Goal: Feedback & Contribution: Submit feedback/report problem

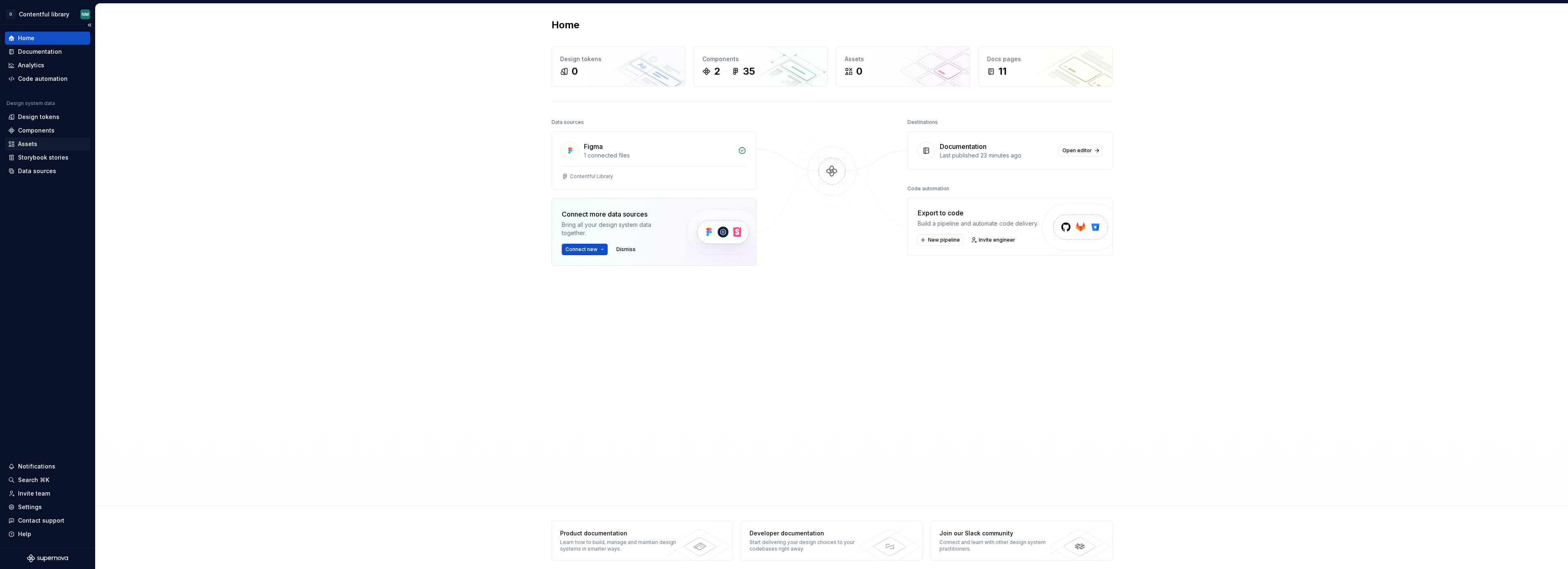
click at [39, 140] on div "Assets" at bounding box center [47, 144] width 79 height 8
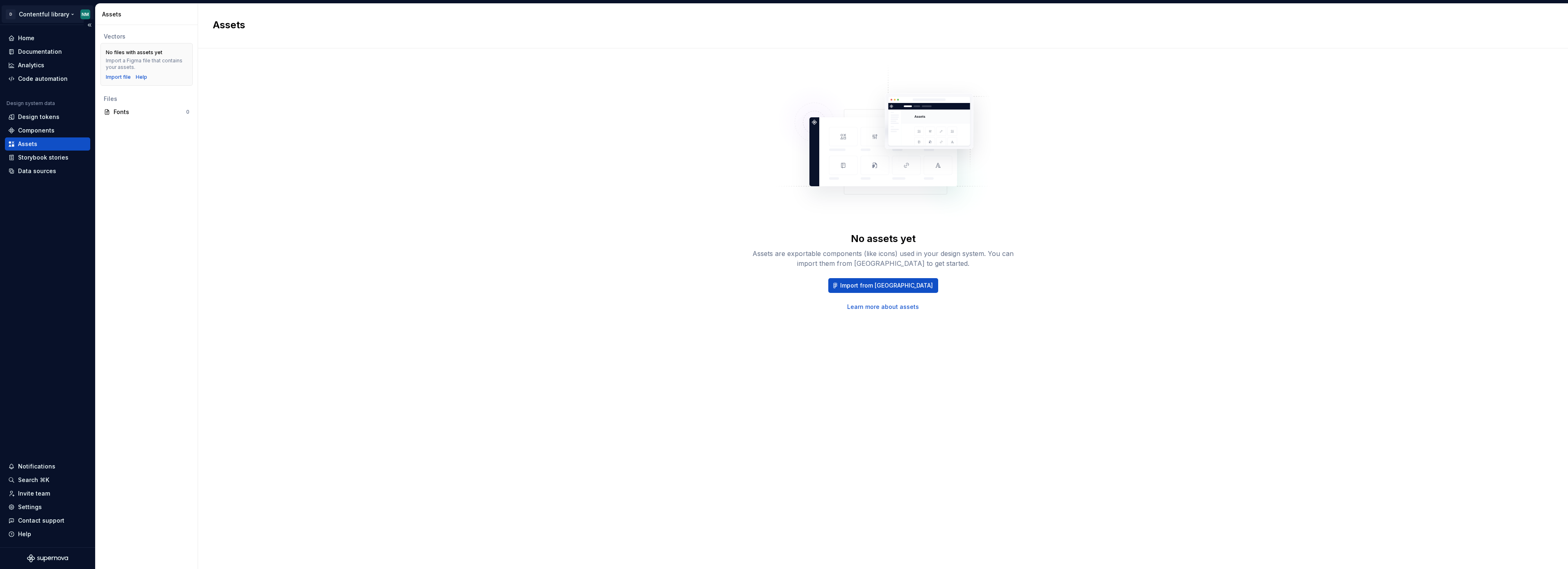
click at [69, 14] on html "D Contentful library NM Home Documentation Analytics Code automation Design sys…" at bounding box center [784, 284] width 1568 height 569
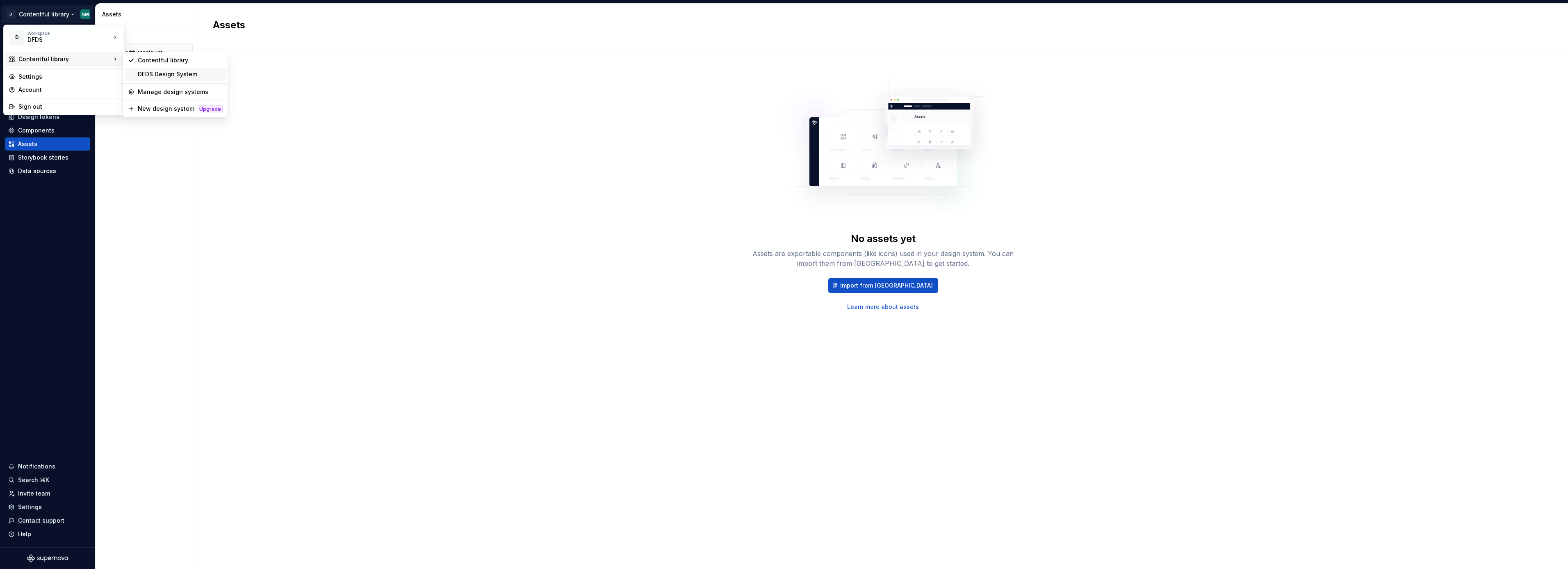
click at [183, 76] on div "DFDS Design System" at bounding box center [180, 74] width 85 height 8
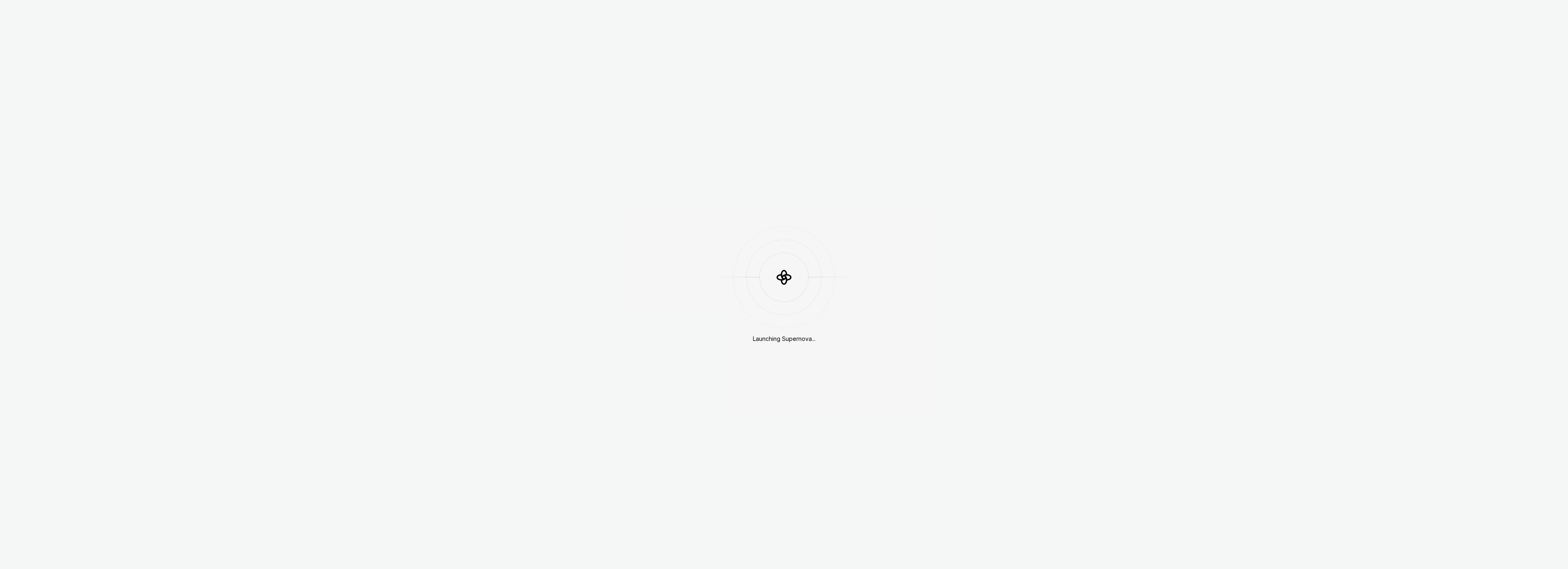
click at [51, 15] on div "Launching Supernova..." at bounding box center [784, 284] width 1568 height 569
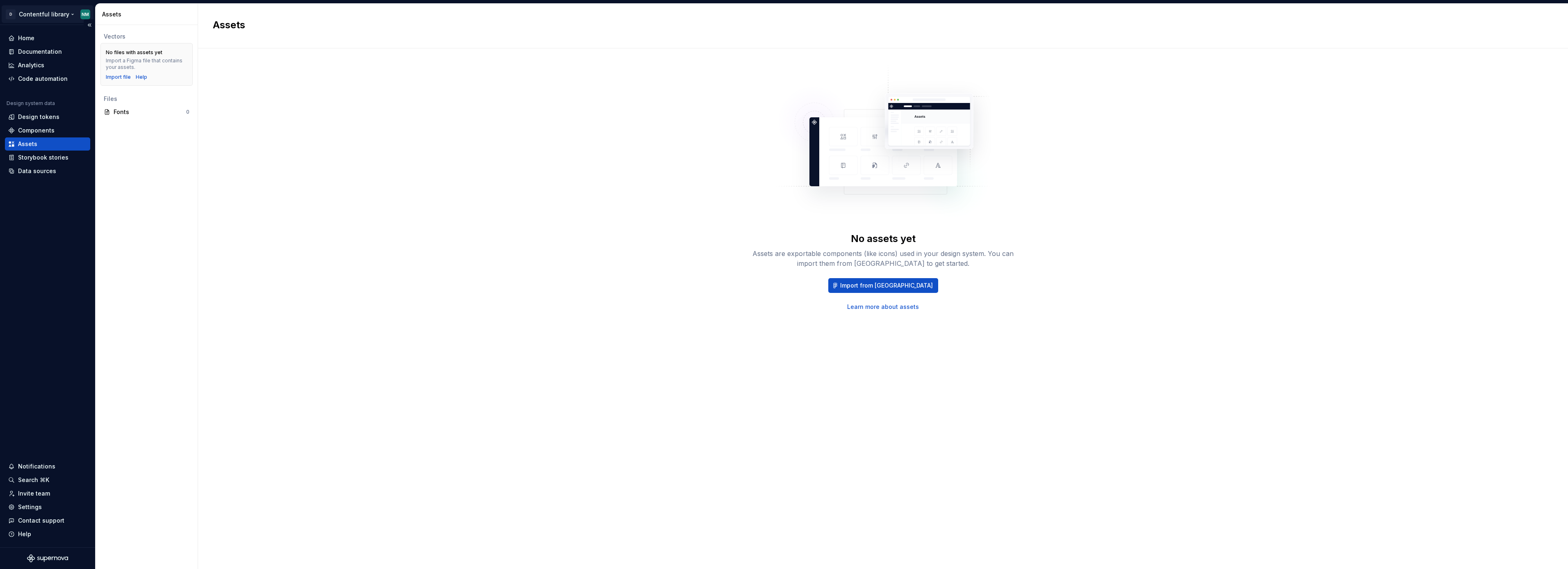
click at [51, 9] on html "D Contentful library NM Home Documentation Analytics Code automation Design sys…" at bounding box center [784, 284] width 1568 height 569
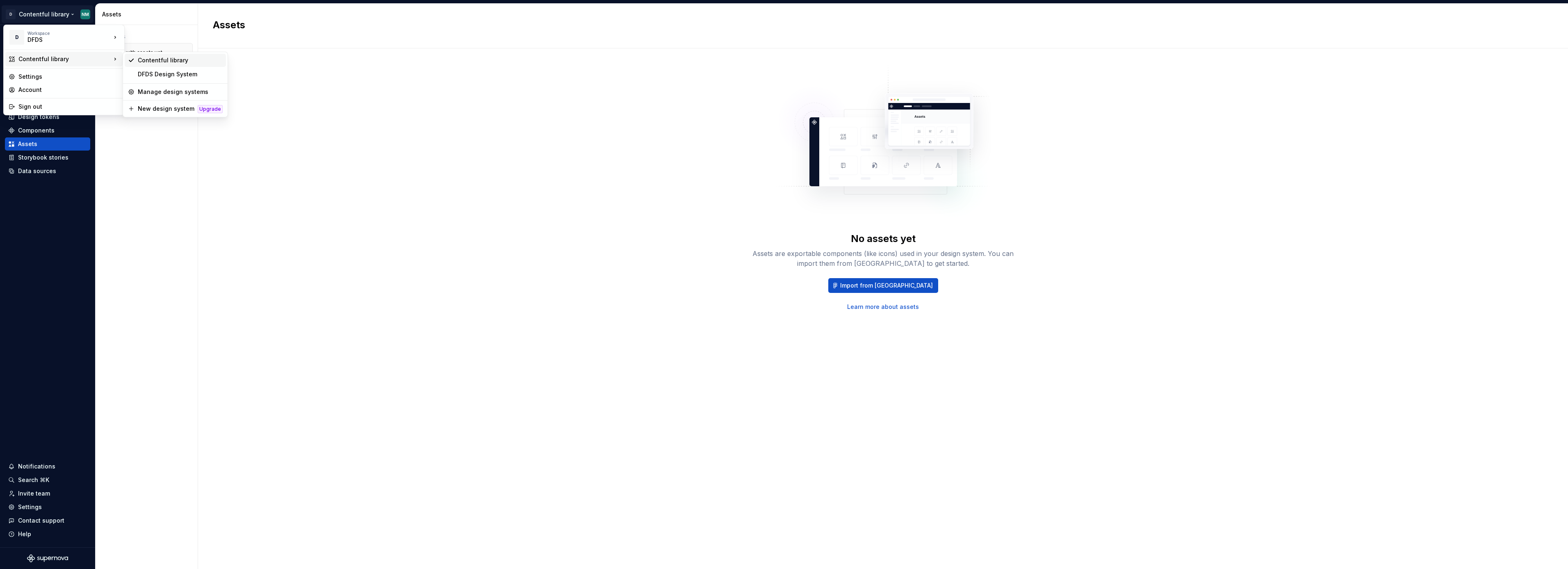
click at [168, 60] on div "Contentful library" at bounding box center [180, 60] width 85 height 8
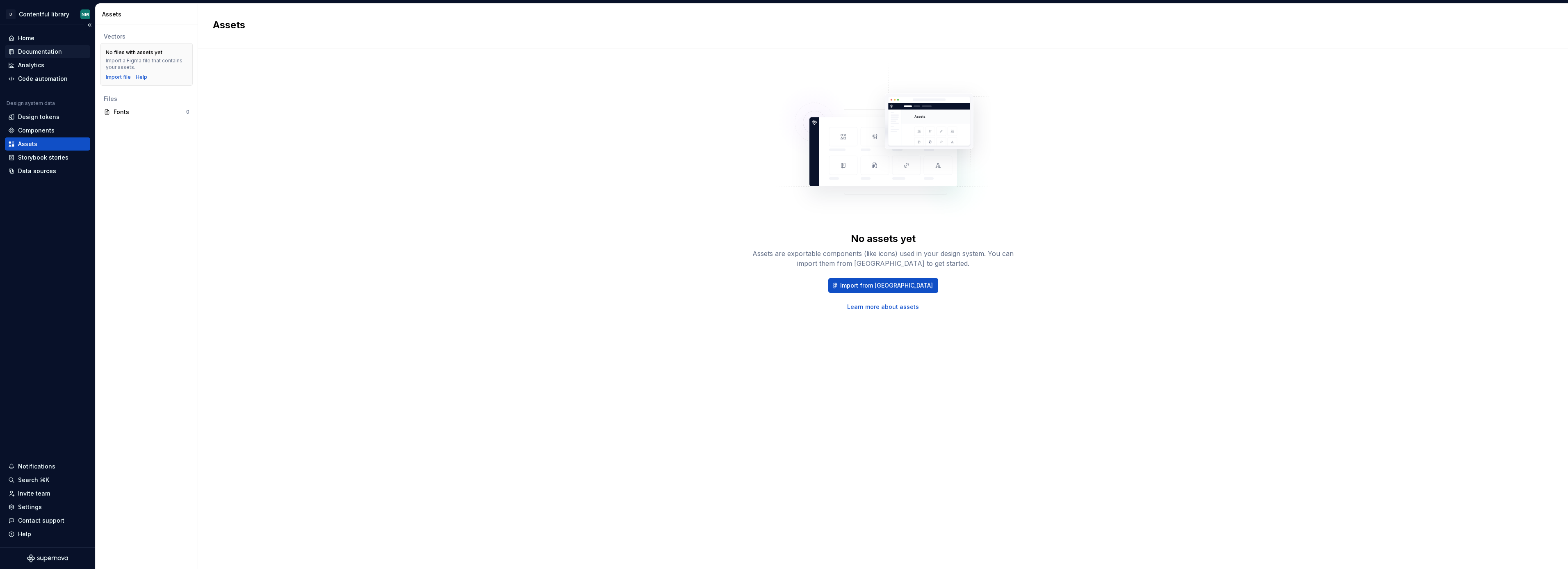
click at [57, 52] on div "Documentation" at bounding box center [40, 51] width 44 height 8
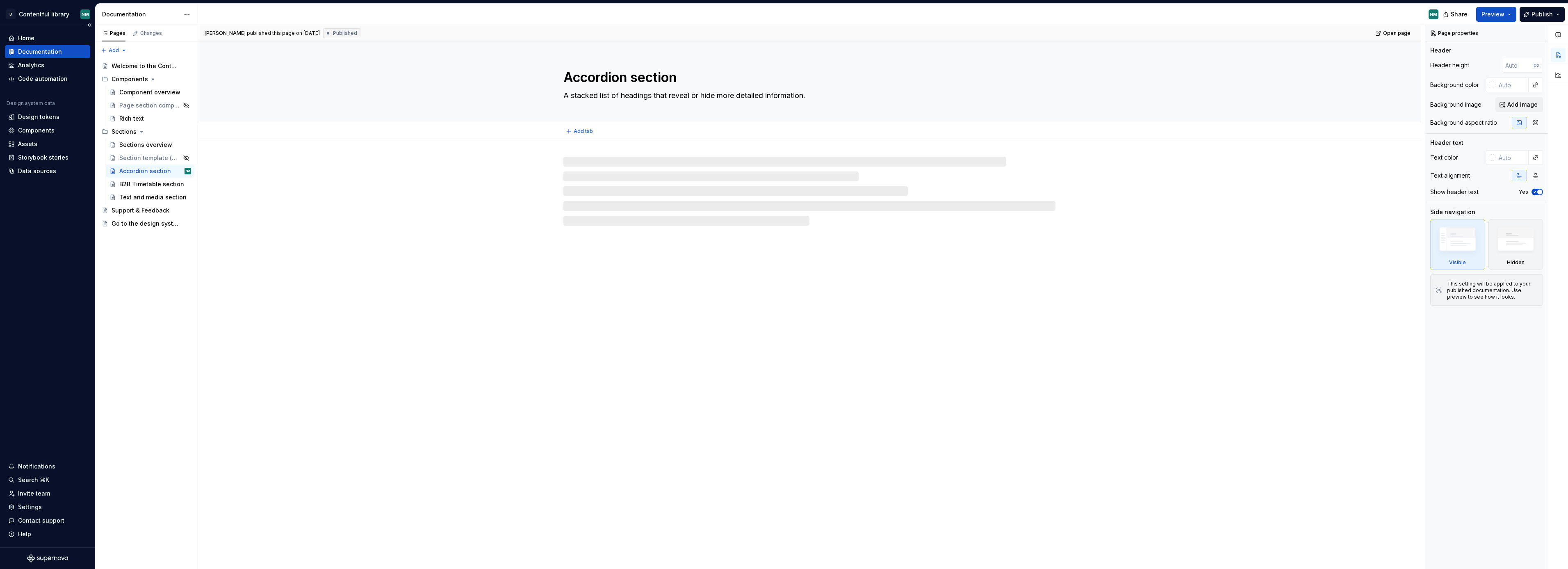
type textarea "*"
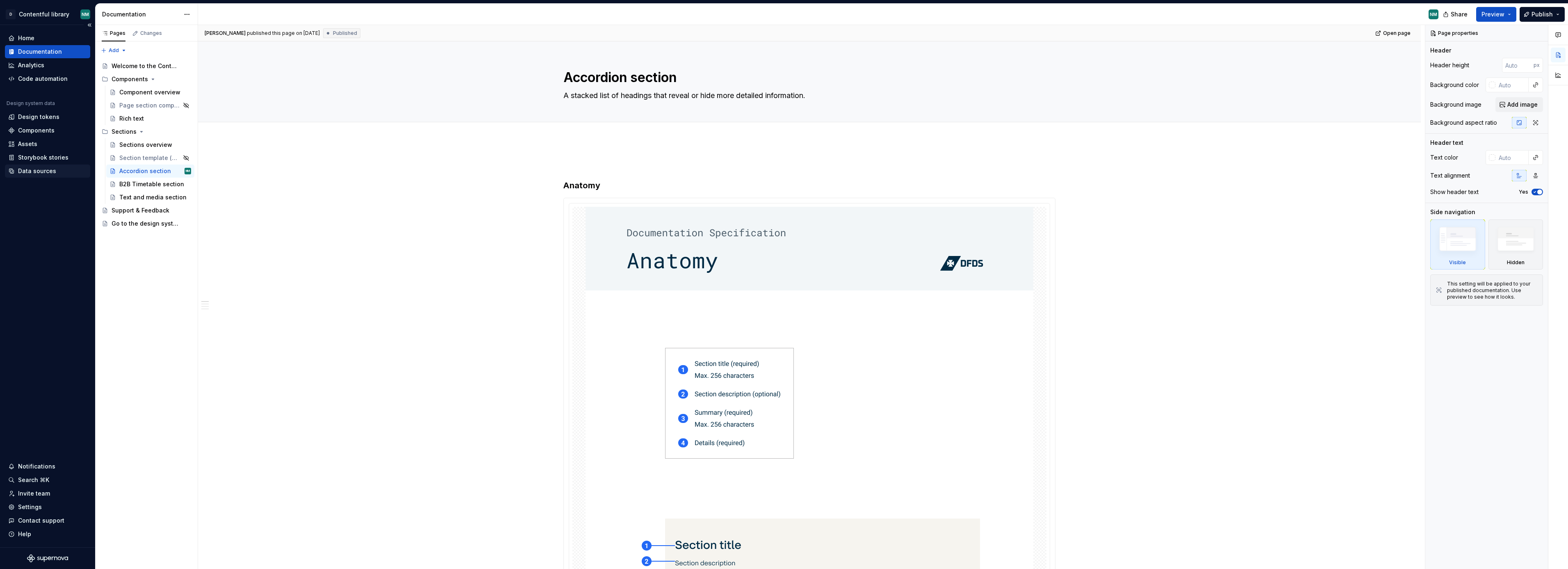
click at [49, 171] on div "Data sources" at bounding box center [37, 171] width 38 height 8
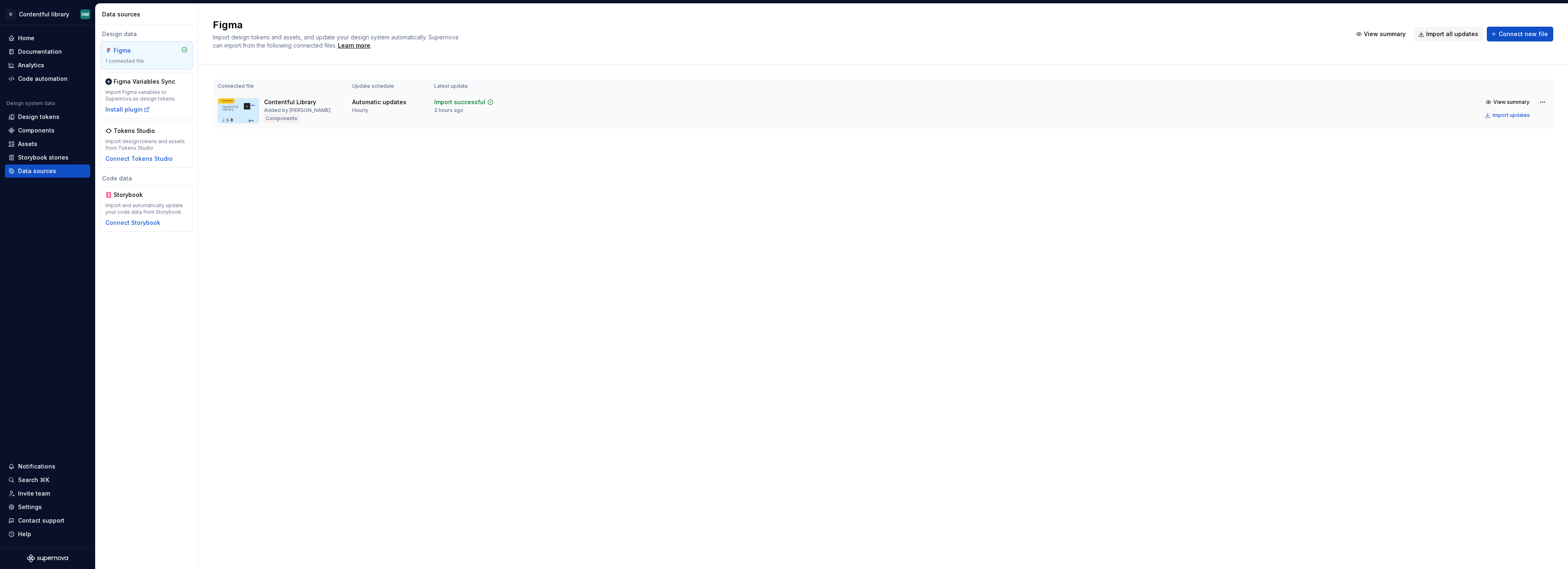
click at [912, 121] on td "View summary Import updates" at bounding box center [1070, 108] width 967 height 31
click at [1515, 116] on div "Import updates" at bounding box center [1511, 115] width 37 height 7
click at [1522, 116] on div "Import updates" at bounding box center [1511, 115] width 37 height 7
click at [34, 48] on div "Documentation" at bounding box center [40, 51] width 44 height 8
click at [807, 252] on div "Figma Import design tokens and assets, and update your design system automatica…" at bounding box center [883, 286] width 1370 height 565
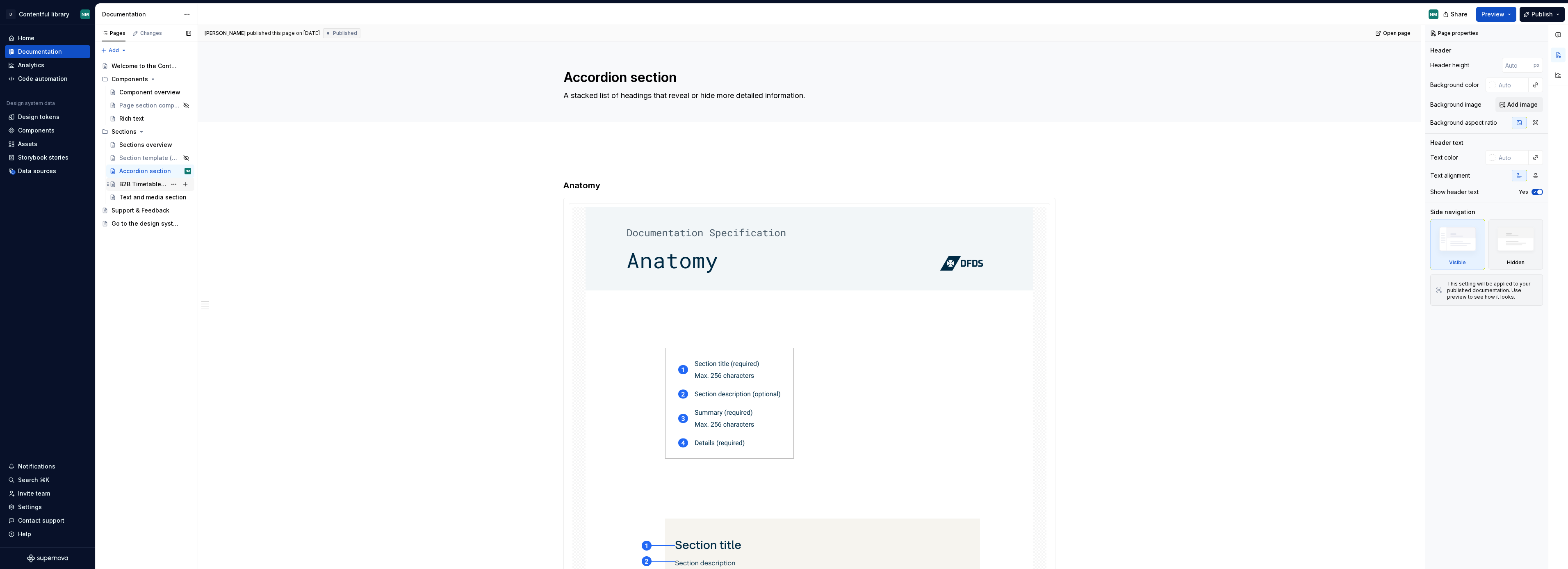
click at [144, 185] on div "B2B Timetable section" at bounding box center [142, 184] width 47 height 8
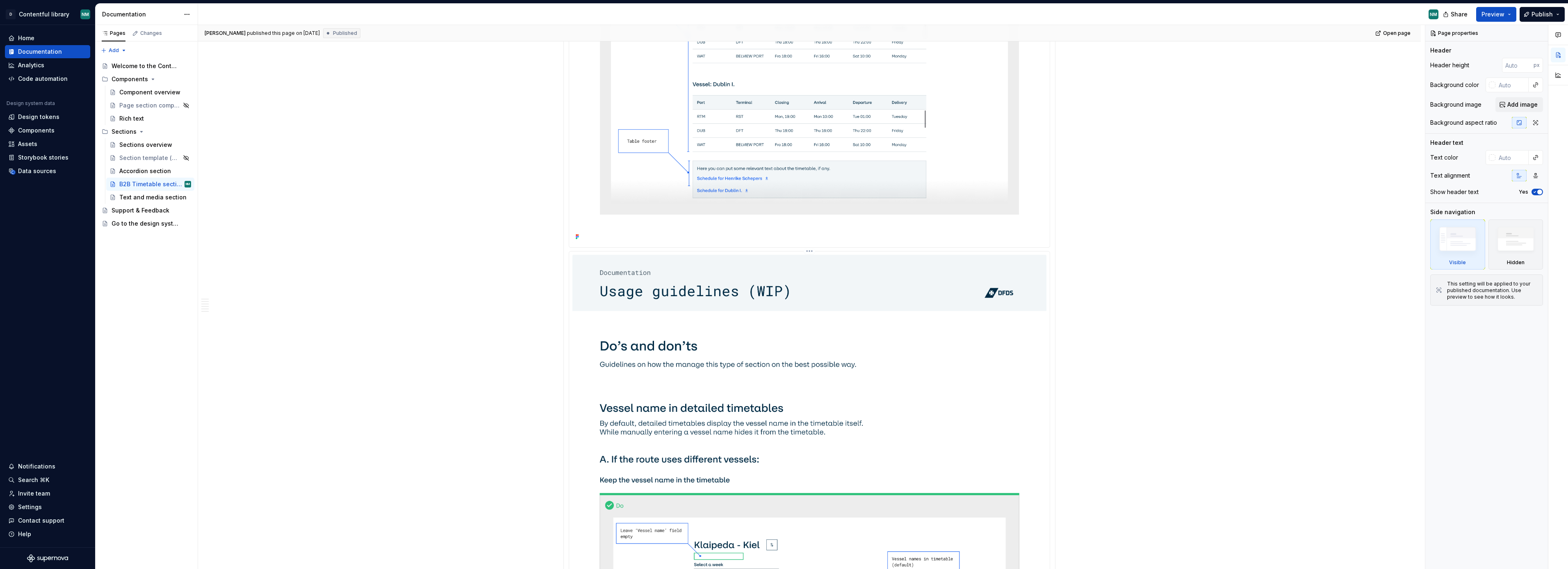
scroll to position [19979, 0]
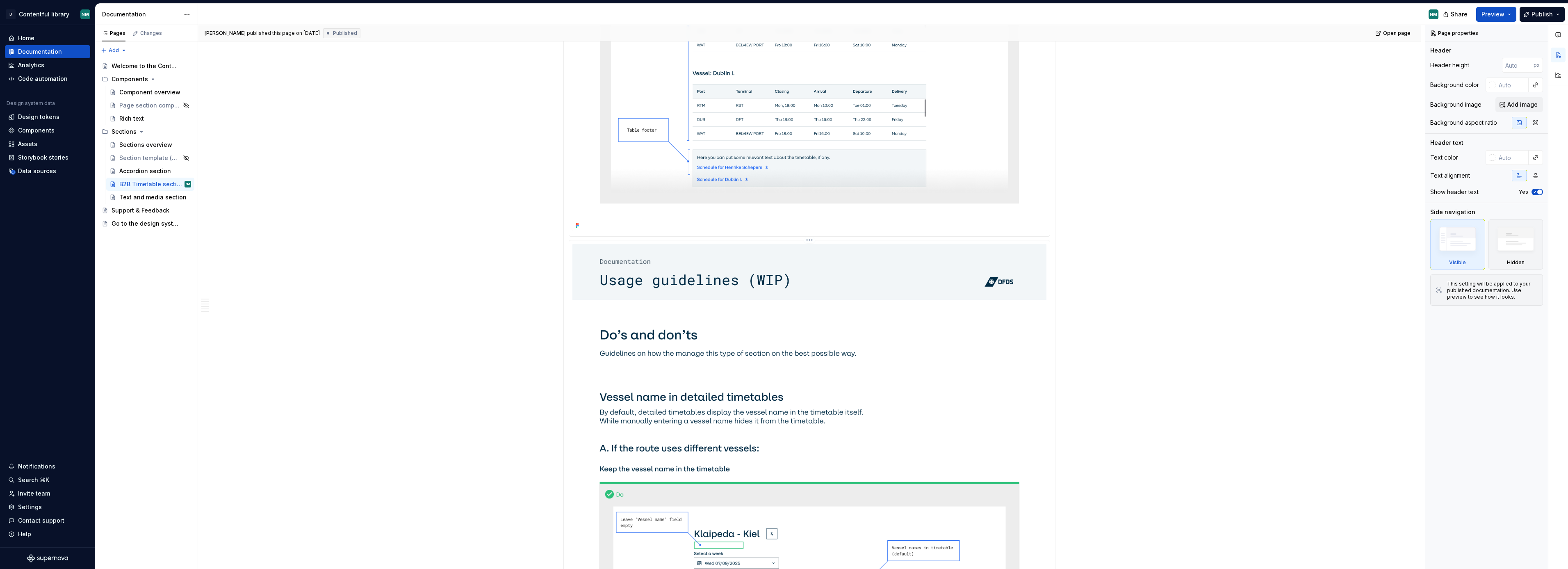
type textarea "*"
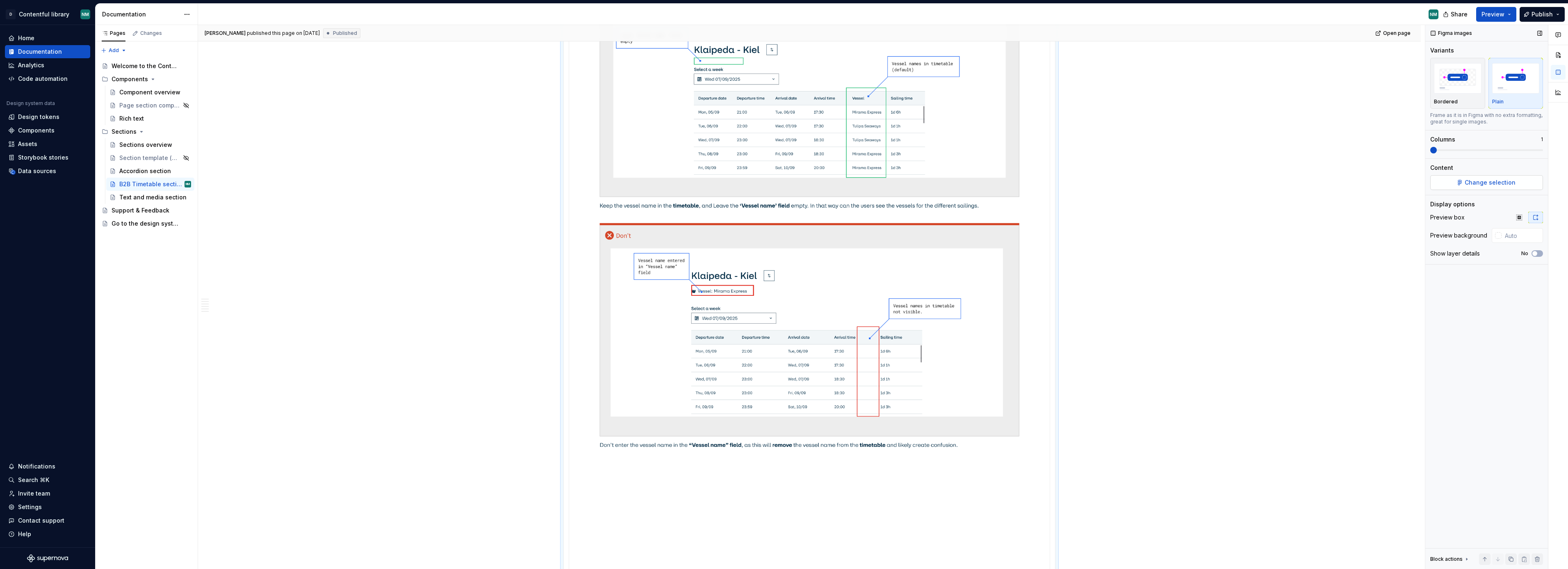
click at [1506, 183] on span "Change selection" at bounding box center [1490, 182] width 51 height 8
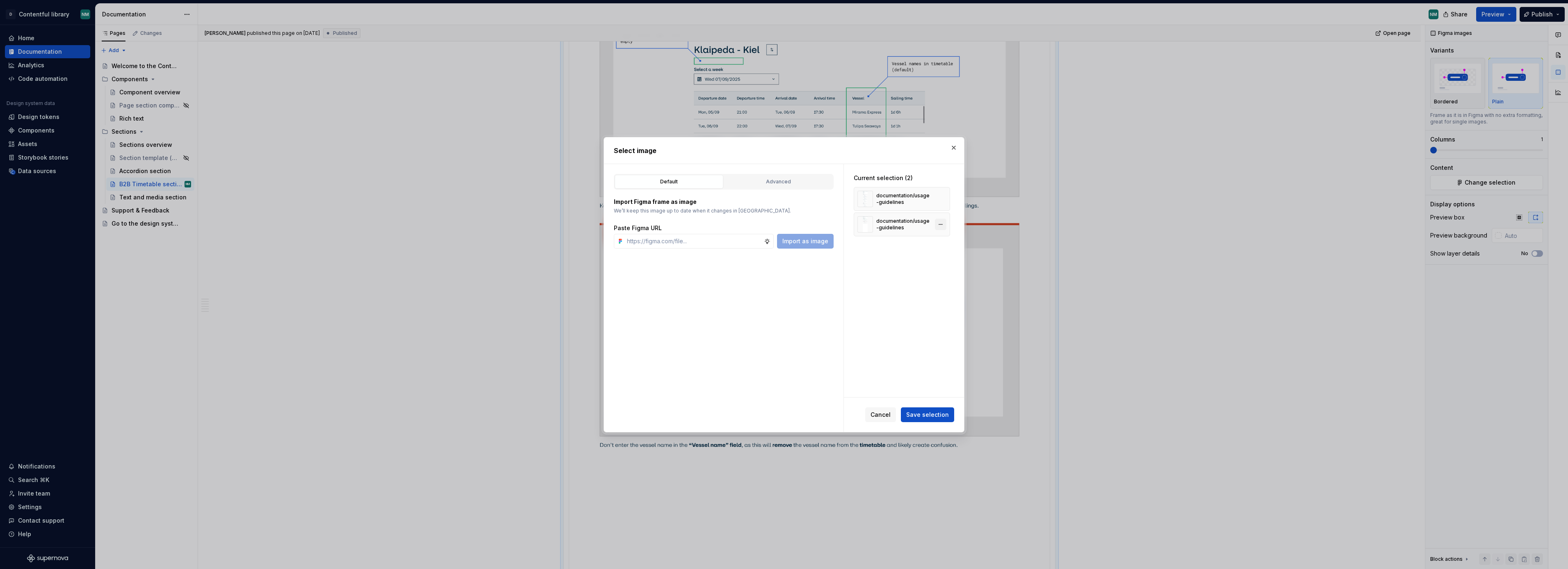
click at [946, 224] on button "button" at bounding box center [940, 224] width 12 height 12
click at [942, 198] on button "button" at bounding box center [940, 199] width 12 height 12
click at [777, 178] on div "Advanced" at bounding box center [778, 182] width 103 height 8
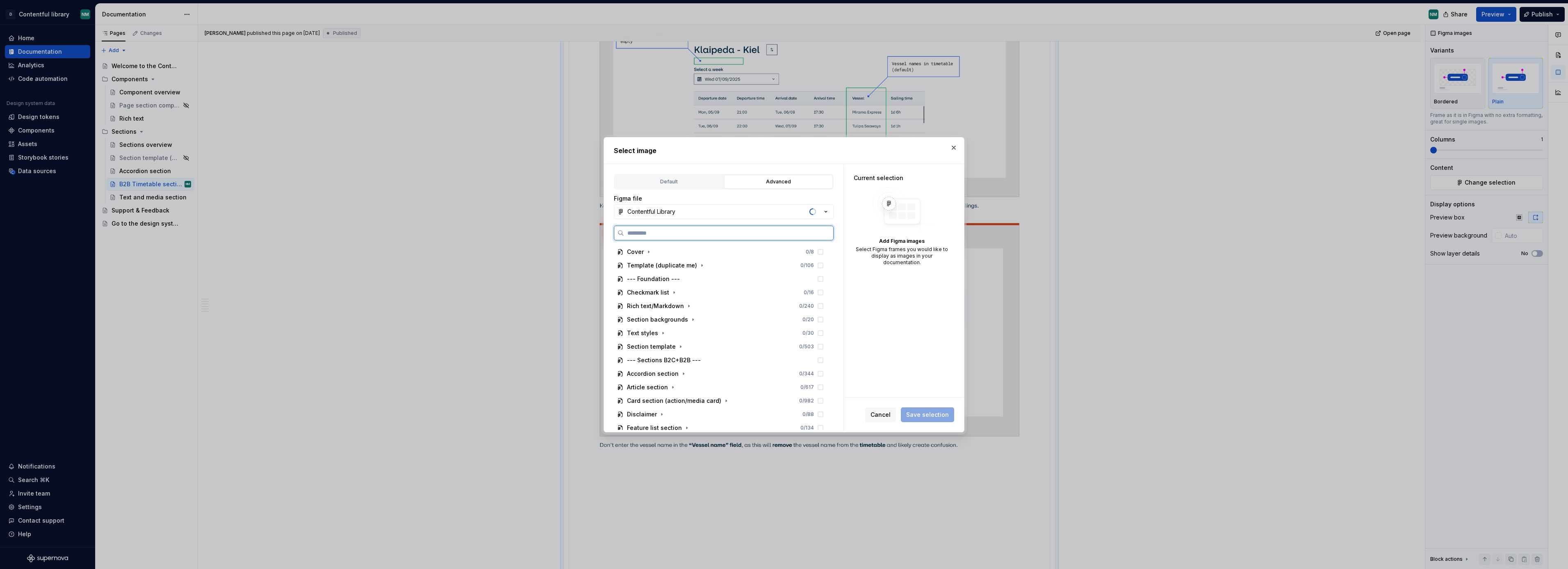
click at [687, 235] on input "search" at bounding box center [729, 233] width 209 height 8
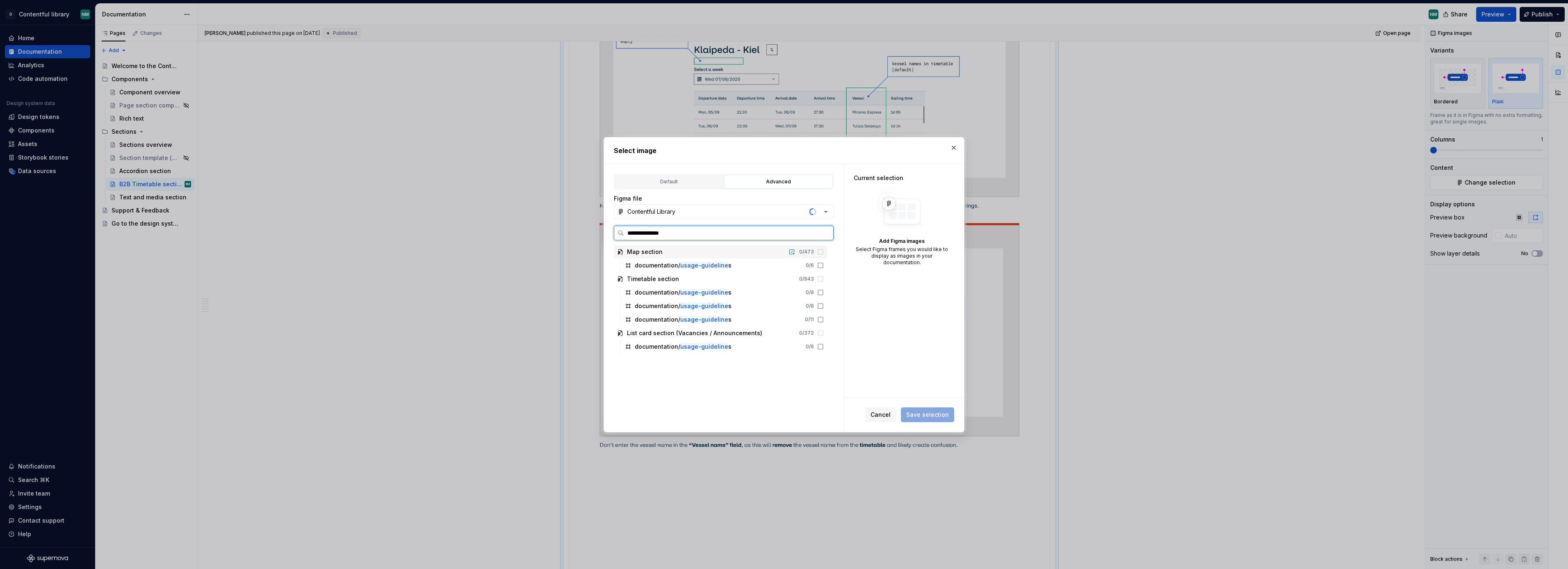
type input "**********"
click at [824, 292] on icon at bounding box center [821, 292] width 7 height 7
click at [827, 302] on div "documentation/ usage-guidelines 0 / 8" at bounding box center [724, 306] width 205 height 13
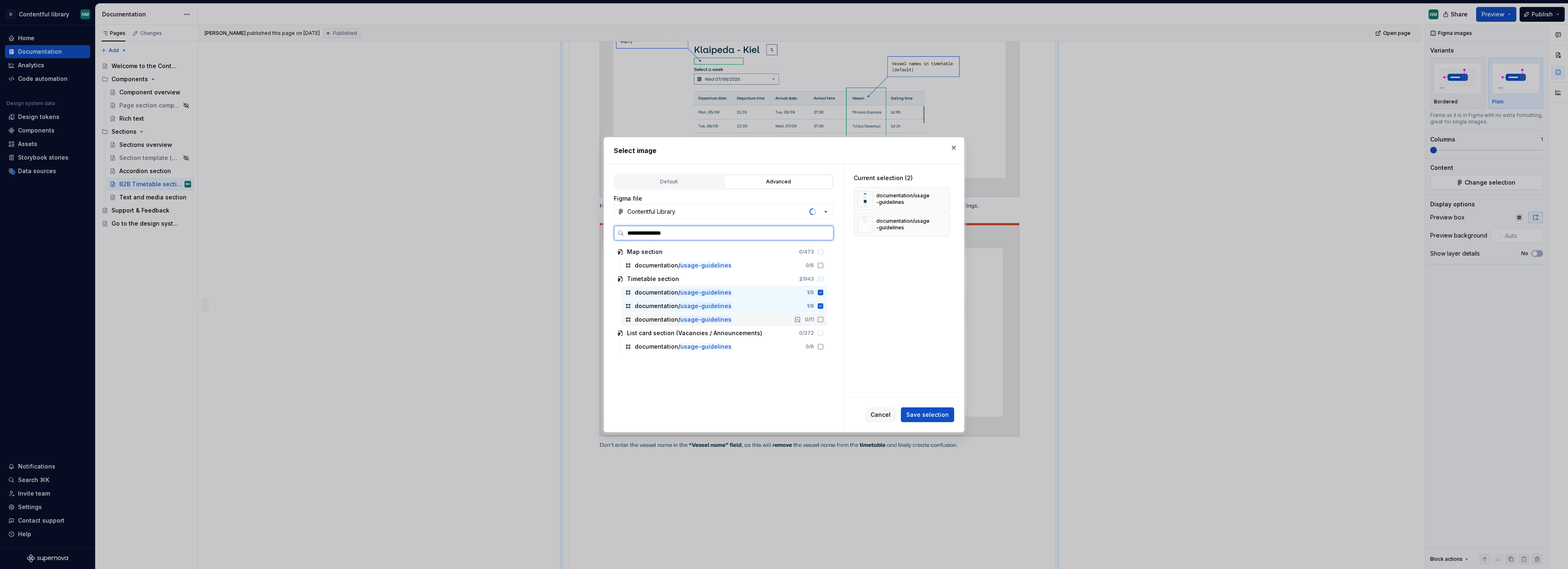
click at [824, 319] on icon at bounding box center [821, 319] width 7 height 7
click at [930, 415] on span "Save selection" at bounding box center [928, 414] width 43 height 8
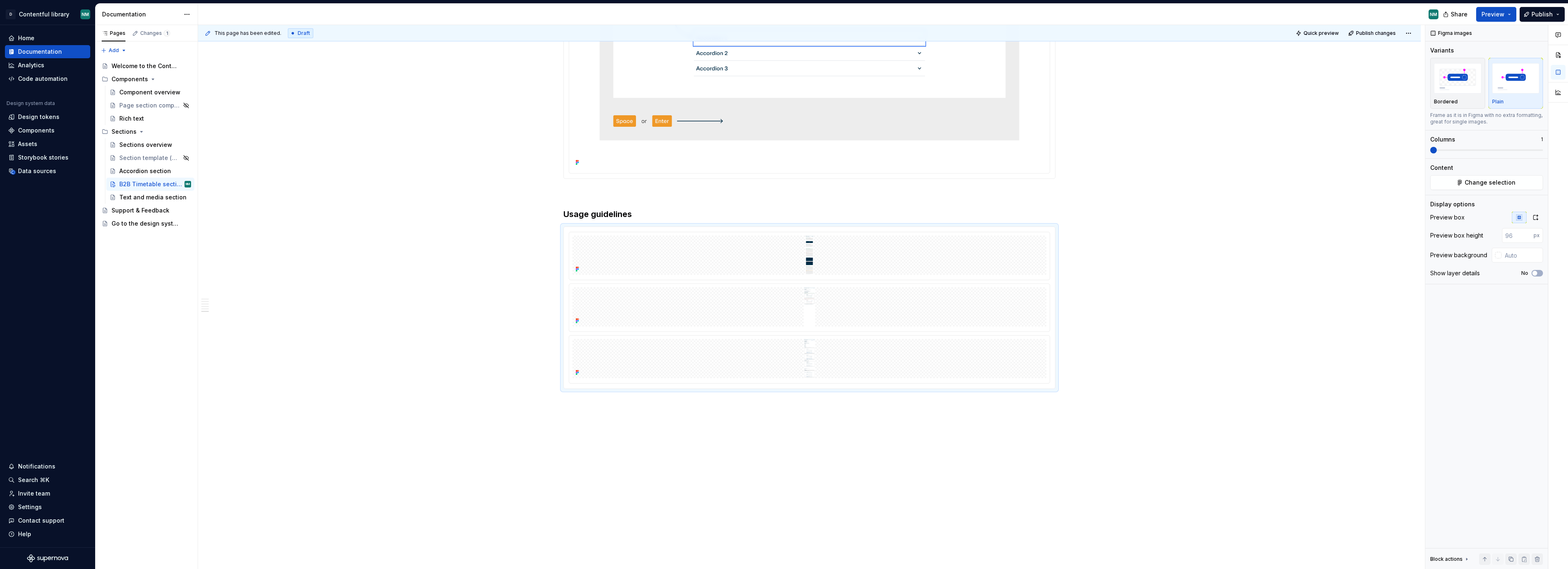
scroll to position [18386, 0]
click at [1535, 224] on div "Preview box Preview box height px Preview background Show layer details No" at bounding box center [1486, 248] width 113 height 72
click at [1537, 219] on icon "button" at bounding box center [1535, 217] width 4 height 5
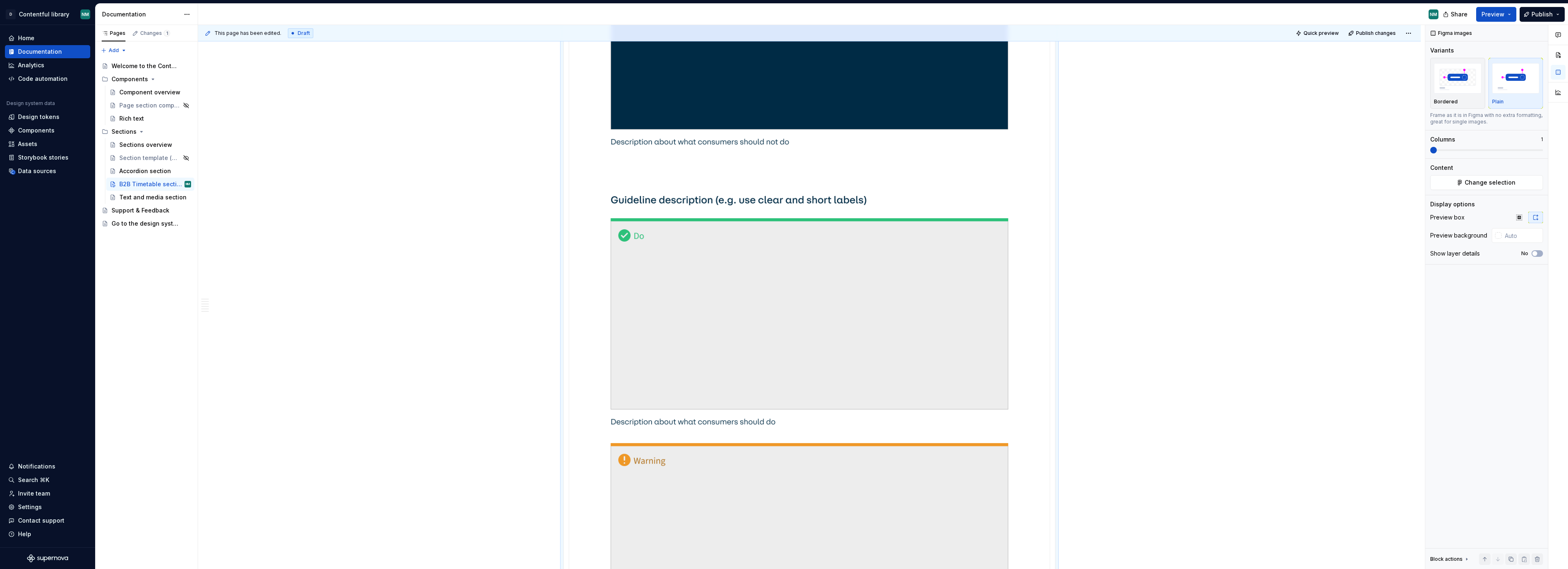
scroll to position [19620, 0]
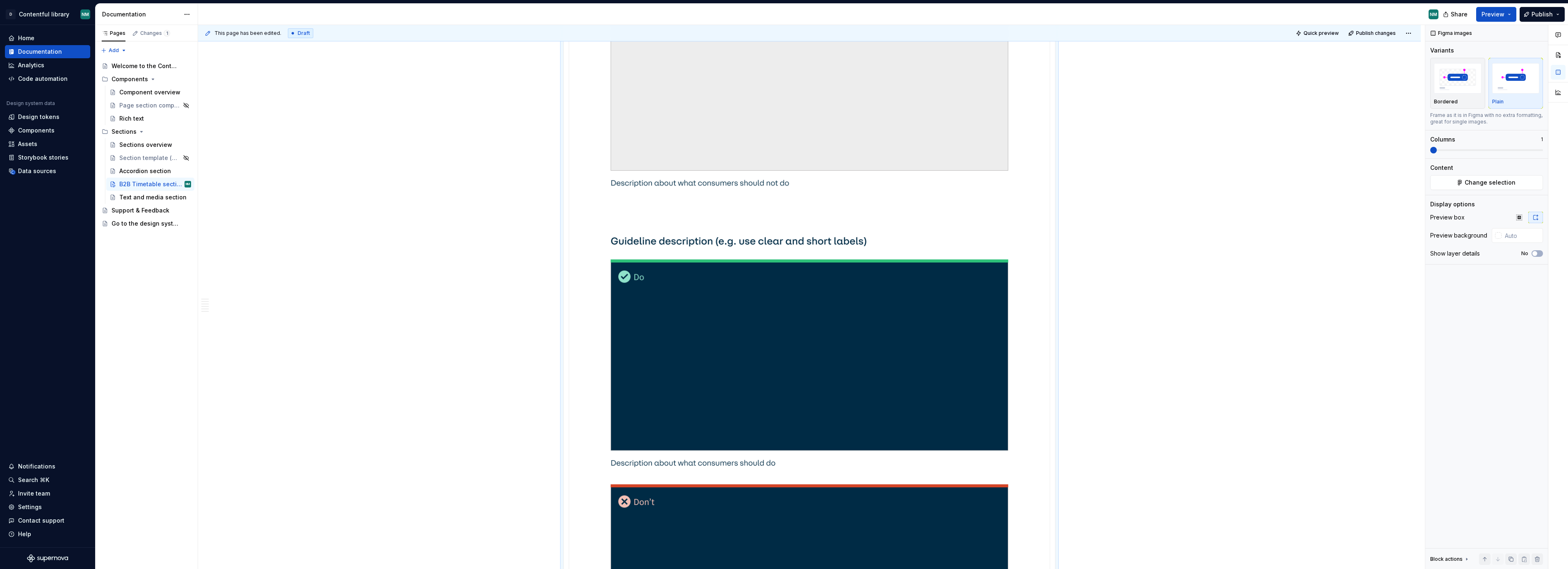
click at [947, 295] on img at bounding box center [809, 120] width 474 height 2238
click at [1518, 182] on button "Change selection" at bounding box center [1486, 183] width 113 height 15
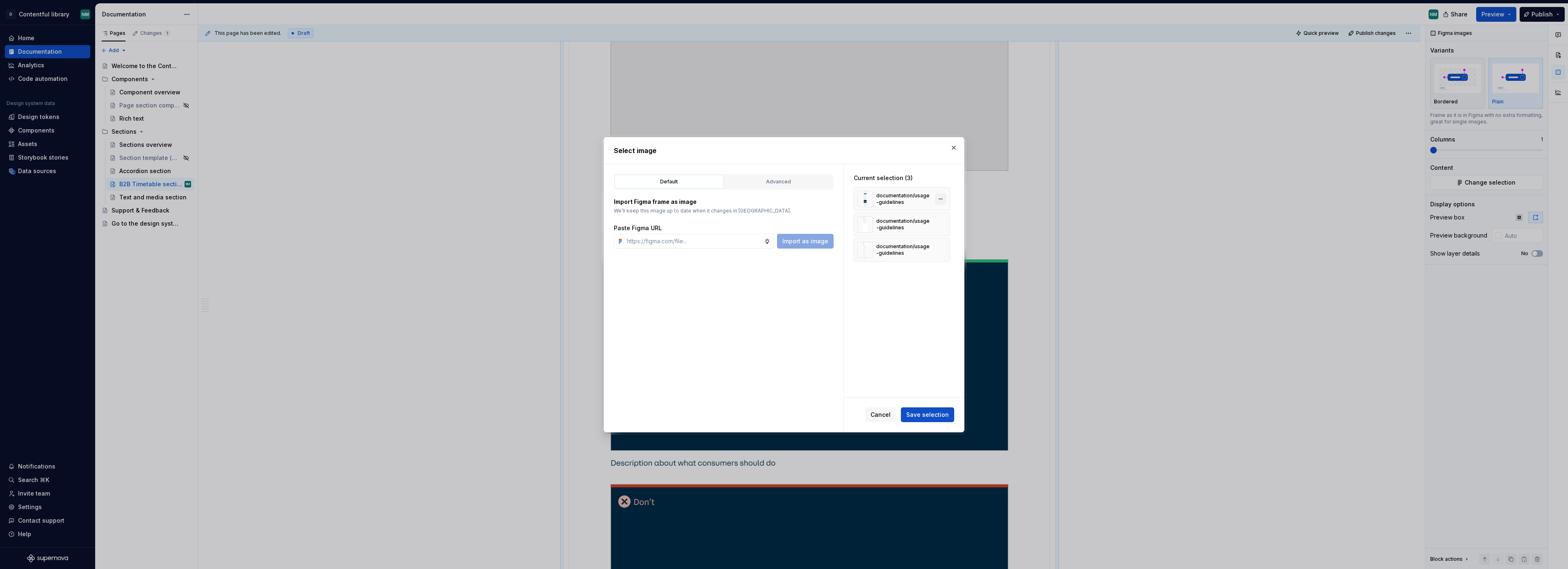
click at [947, 199] on button "button" at bounding box center [940, 199] width 12 height 12
drag, startPoint x: 885, startPoint y: 222, endPoint x: 906, endPoint y: 244, distance: 30.4
click at [906, 244] on div "Current selection (2) documentation/usage-guidelines documentation/usage-guidel…" at bounding box center [901, 205] width 116 height 82
click at [952, 145] on button "button" at bounding box center [953, 147] width 12 height 12
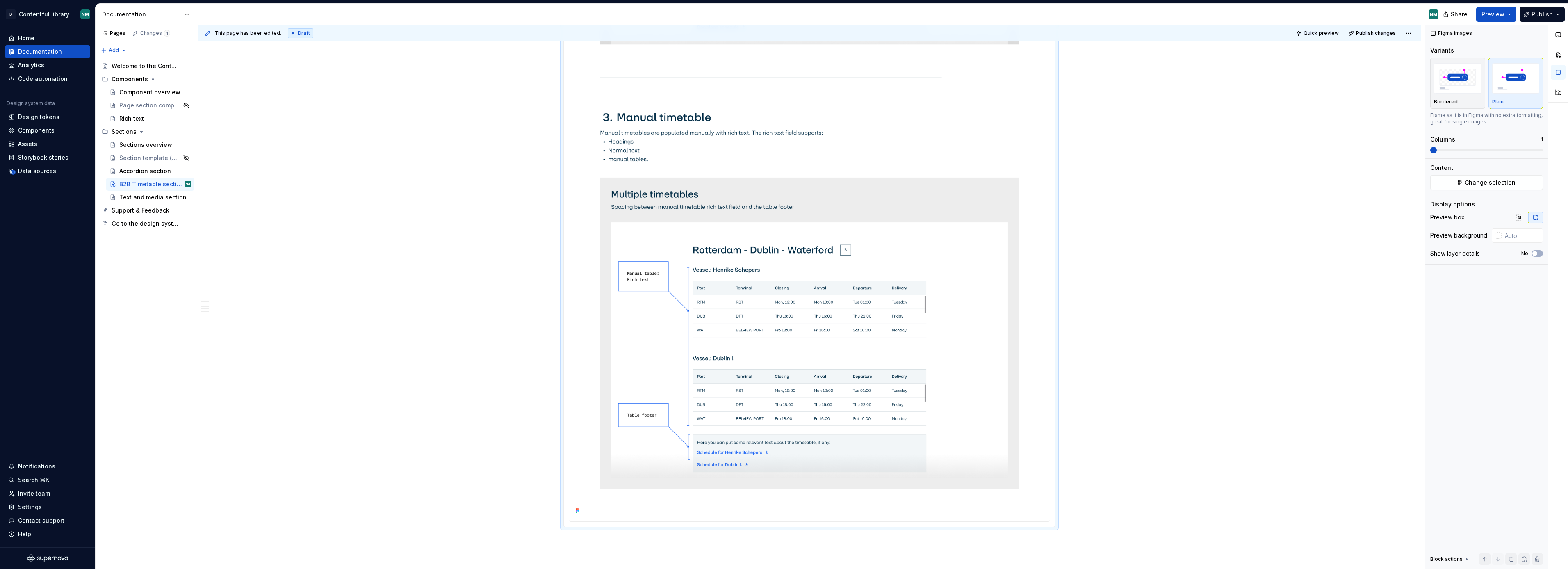
scroll to position [23689, 0]
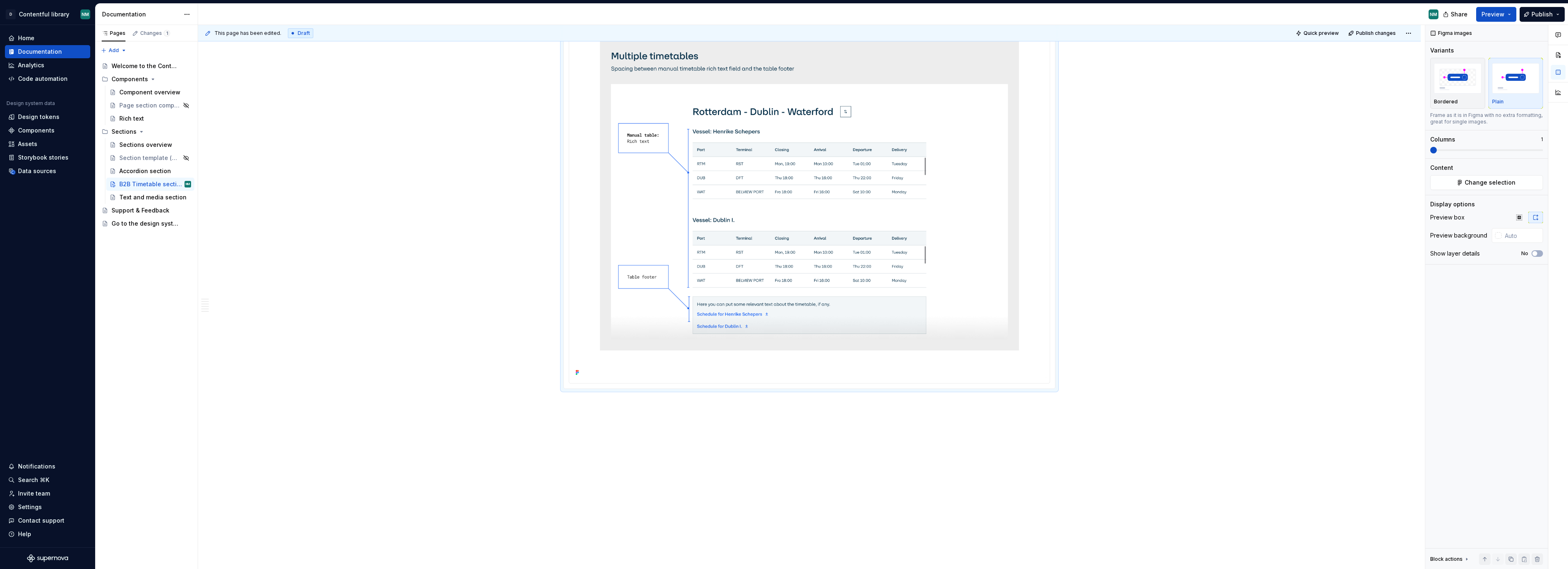
click at [1504, 182] on span "Change selection" at bounding box center [1490, 182] width 51 height 8
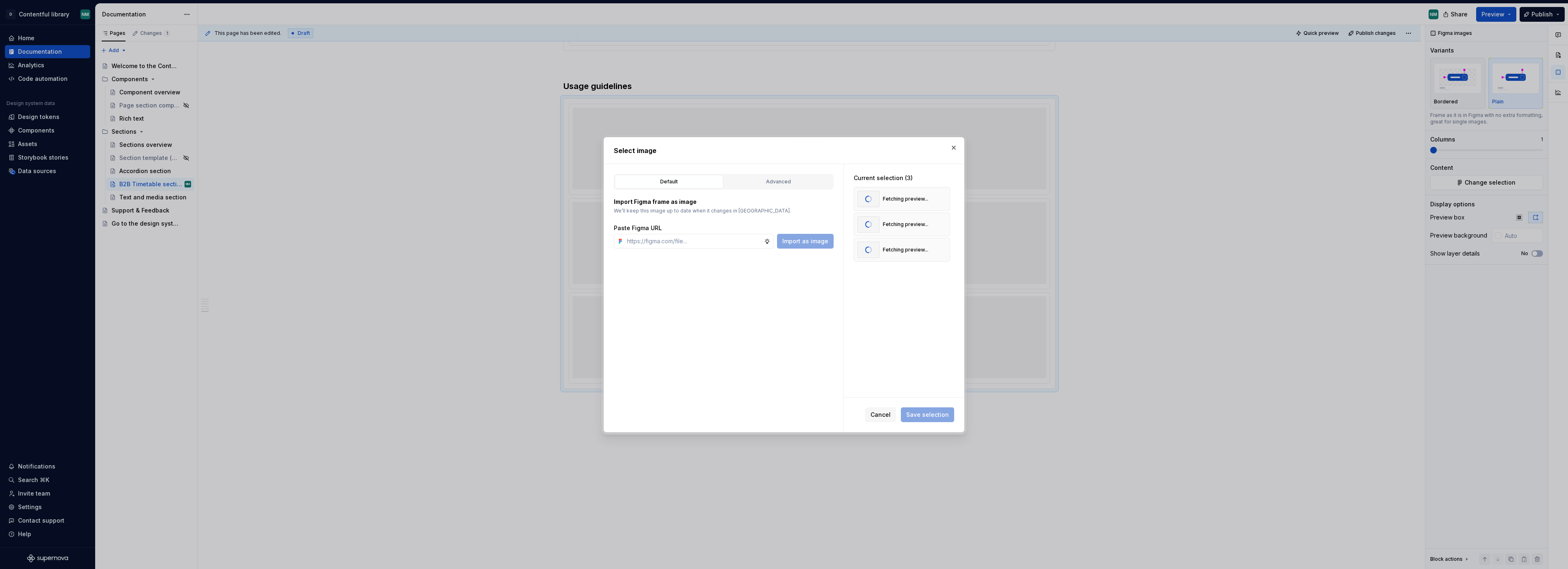
scroll to position [18514, 0]
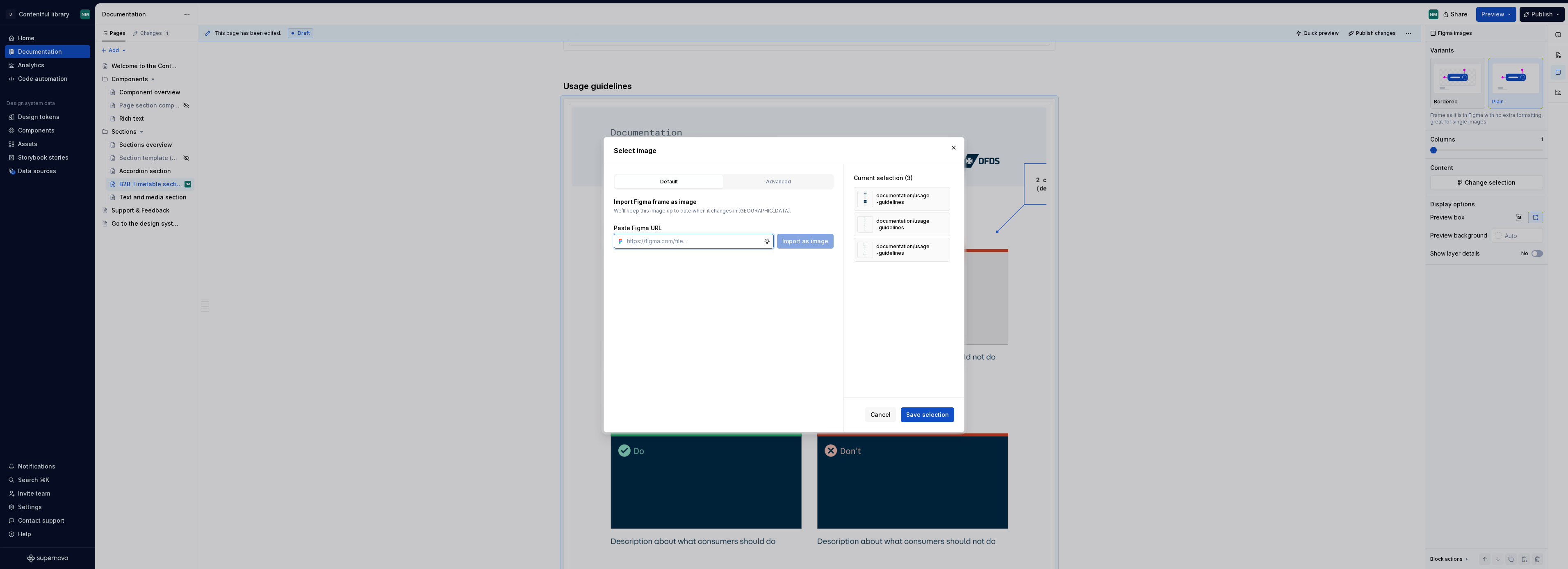
type textarea "*"
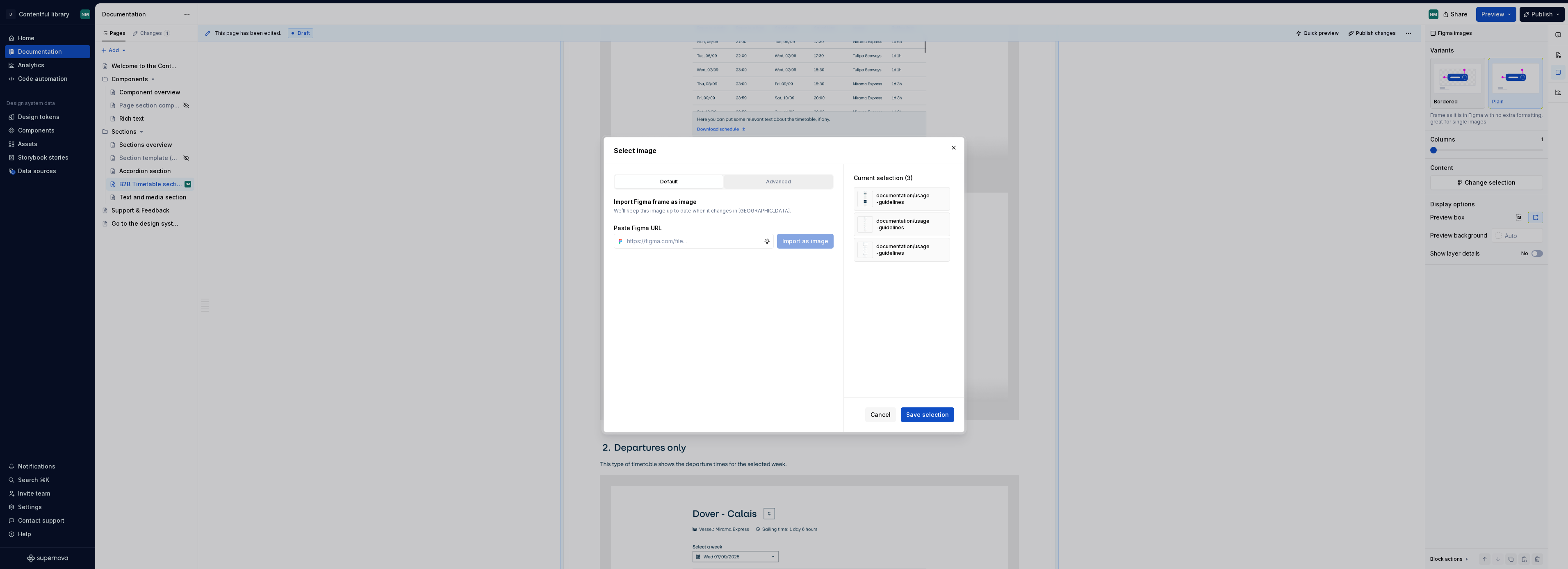
click at [796, 181] on div "Advanced" at bounding box center [778, 182] width 103 height 8
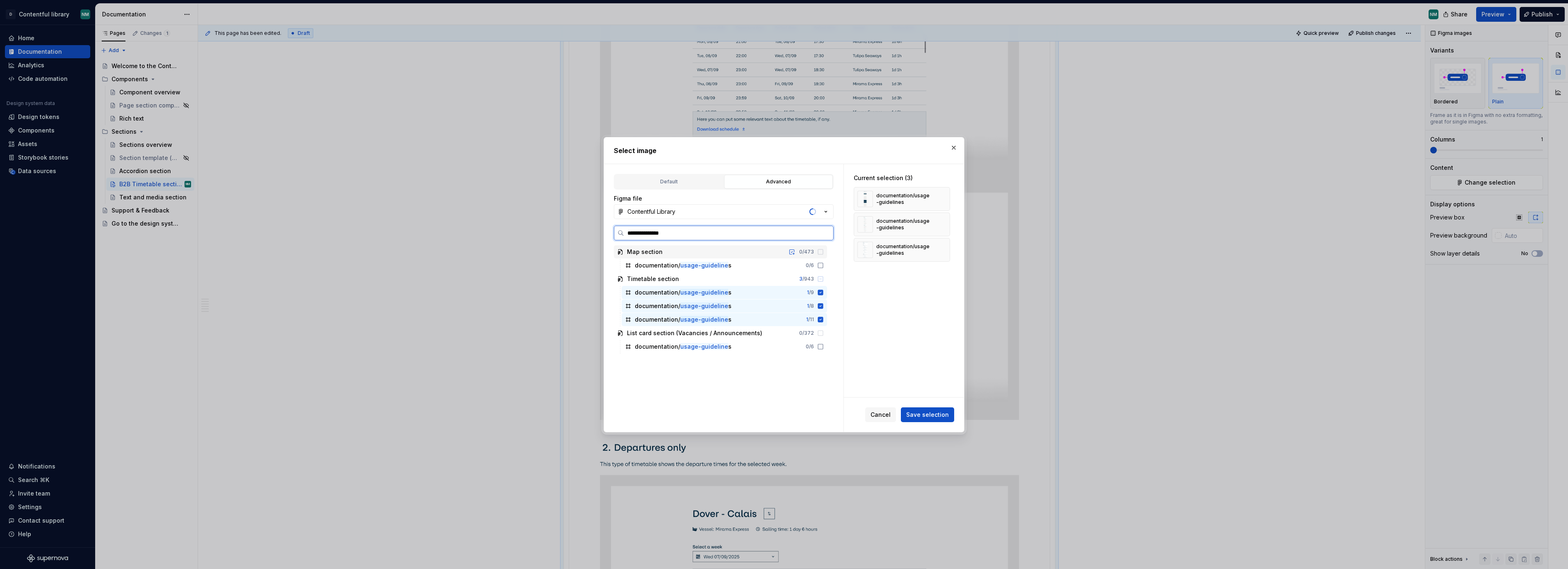
type input "**********"
click at [824, 292] on icon at bounding box center [821, 292] width 7 height 7
click at [824, 304] on icon at bounding box center [821, 306] width 5 height 5
click at [824, 317] on icon at bounding box center [821, 319] width 5 height 5
click at [824, 319] on icon at bounding box center [821, 319] width 7 height 7
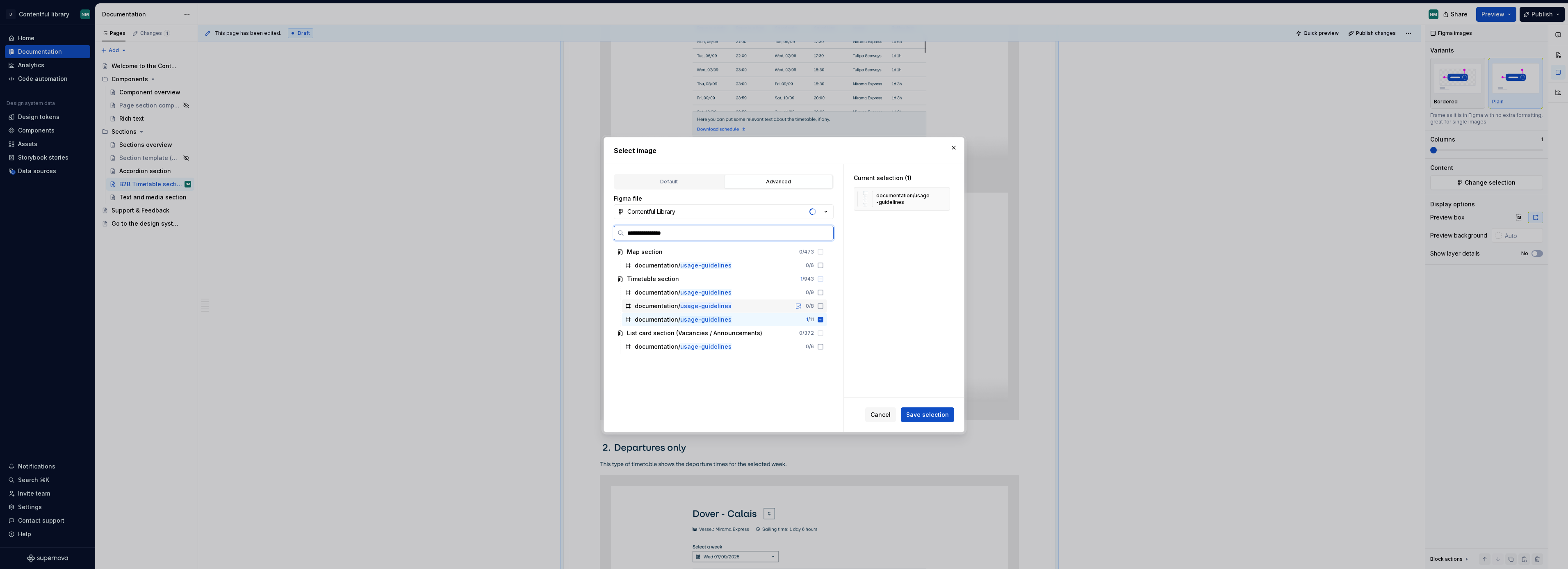
click at [827, 302] on div "documentation/ usage-guidelines 0 / 8" at bounding box center [724, 306] width 205 height 13
click at [919, 420] on button "Save selection" at bounding box center [928, 415] width 54 height 15
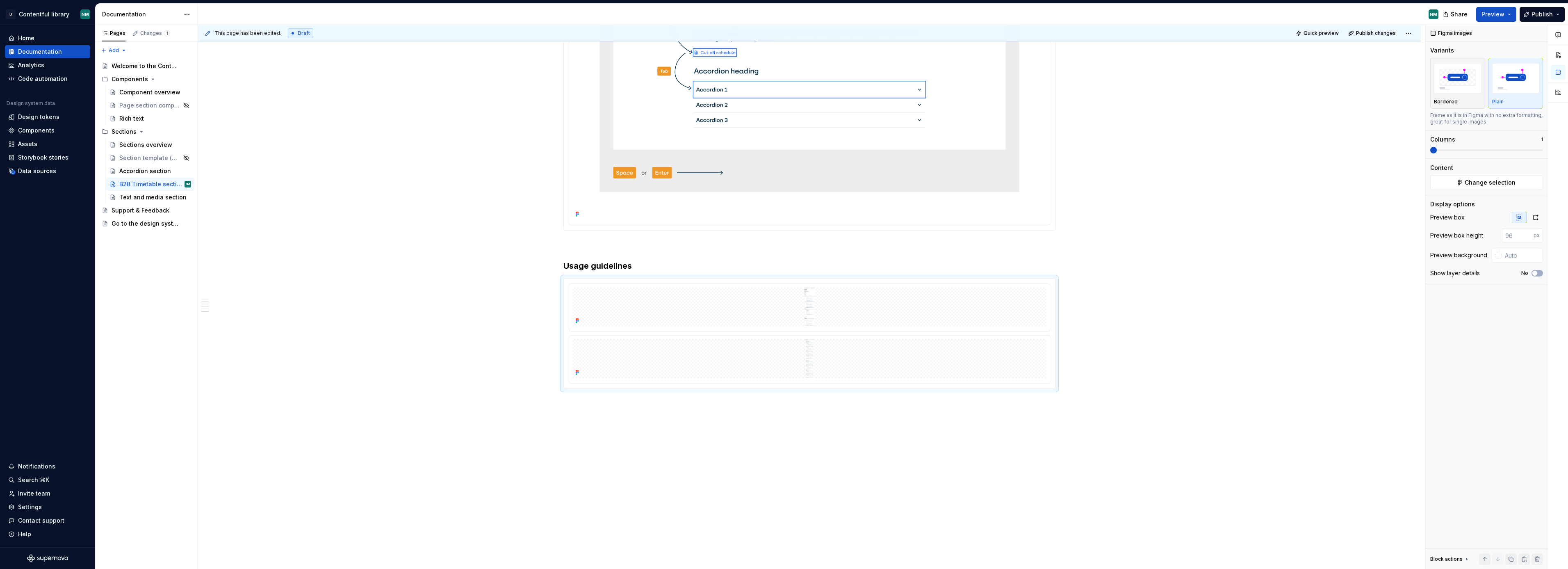
scroll to position [18335, 0]
drag, startPoint x: 1538, startPoint y: 219, endPoint x: 964, endPoint y: 347, distance: 588.1
click at [1538, 219] on icon "button" at bounding box center [1535, 217] width 7 height 7
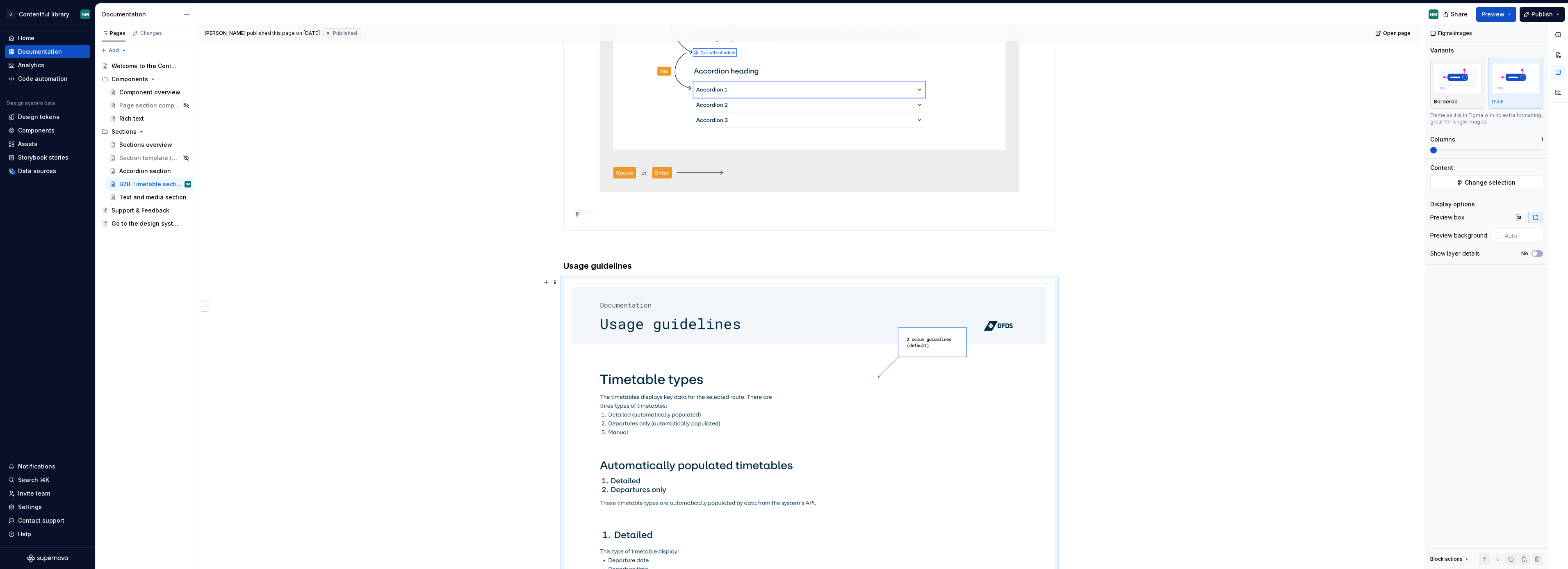
type textarea "*"
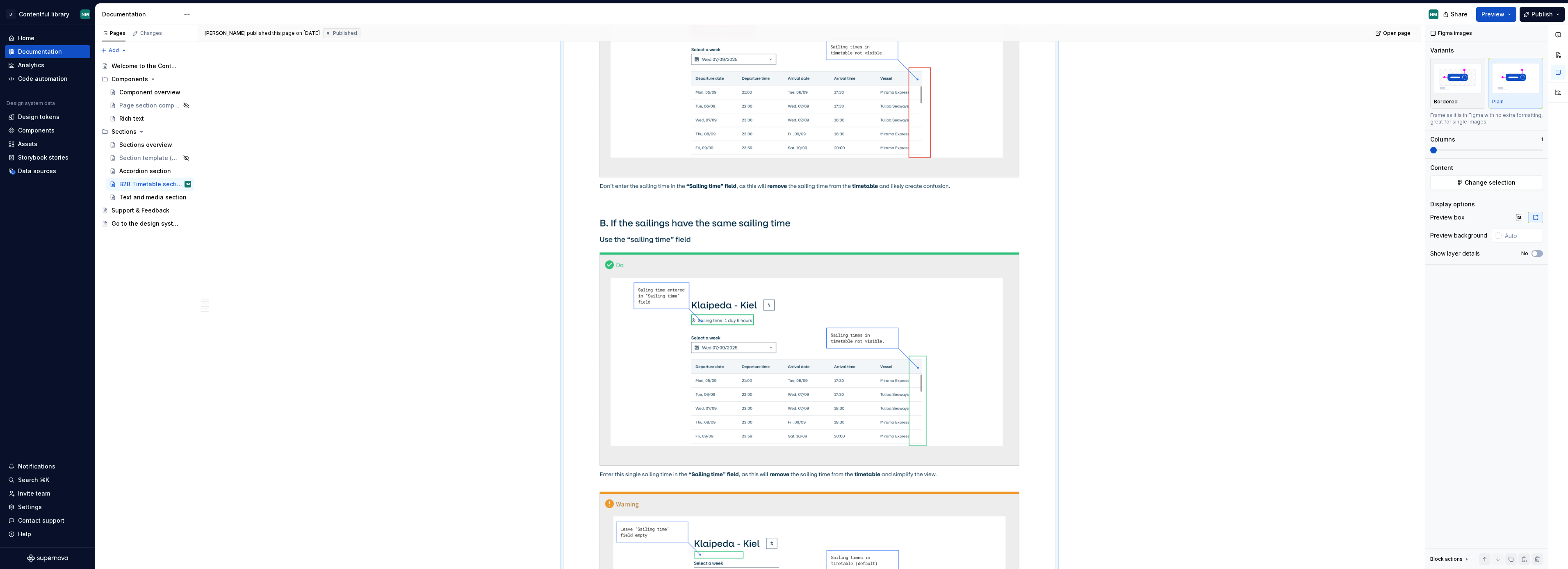
scroll to position [21828, 0]
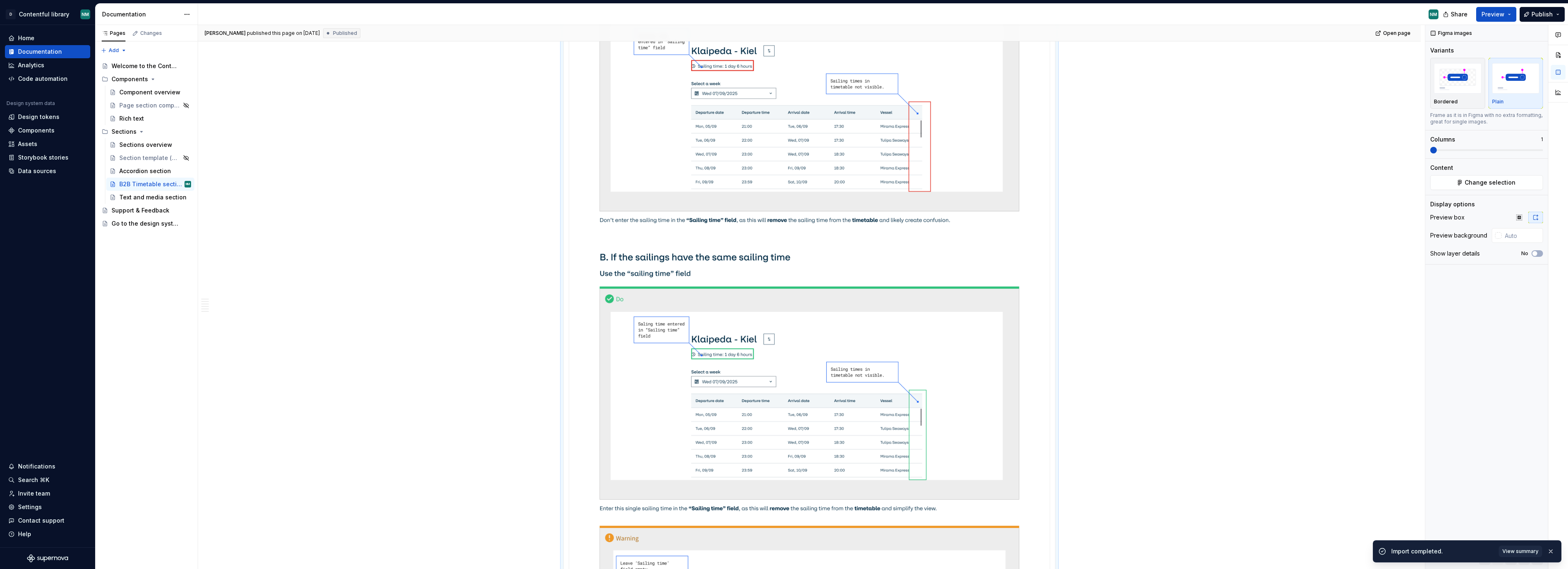
click at [1535, 14] on span "Publish" at bounding box center [1542, 14] width 21 height 8
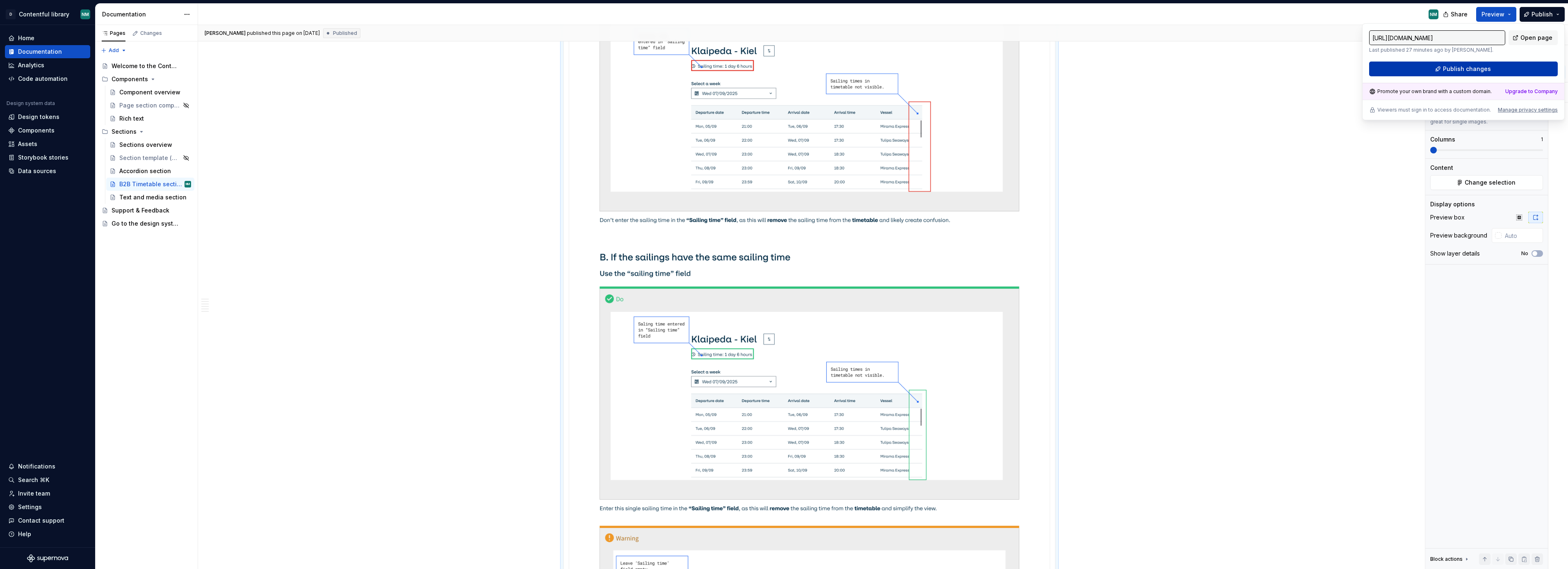
click at [1492, 70] on button "Publish changes" at bounding box center [1463, 69] width 189 height 15
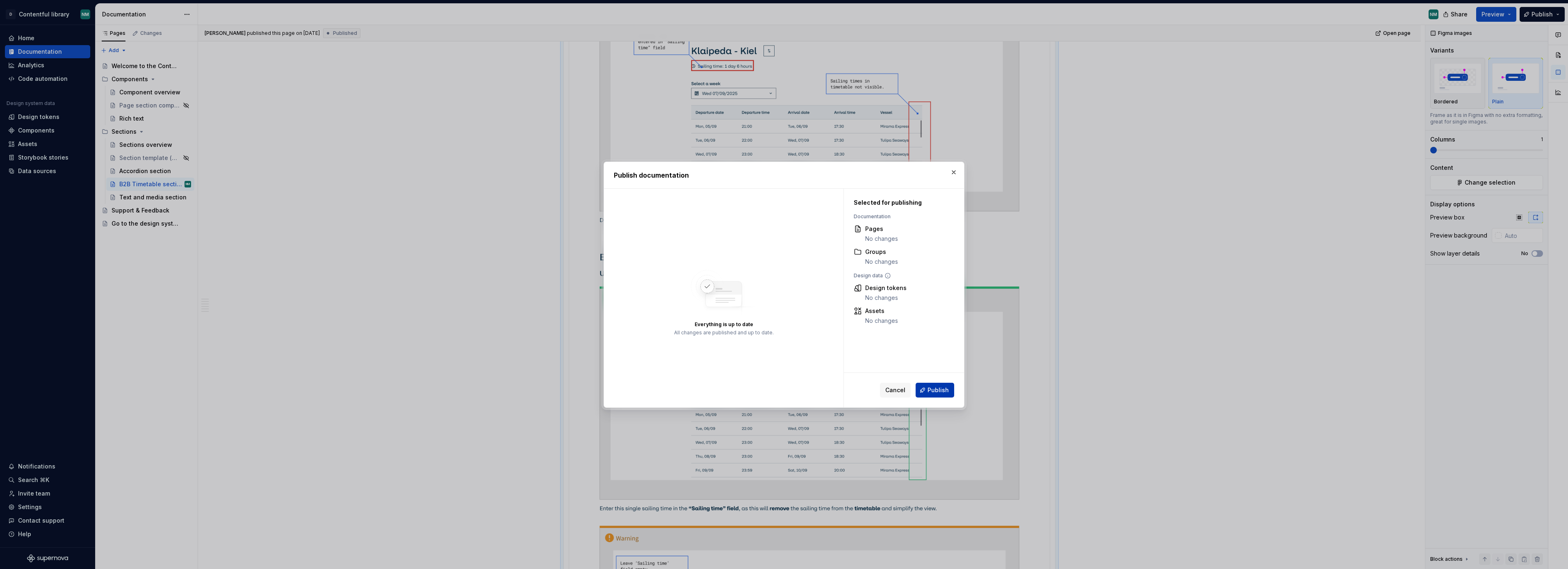
click at [942, 395] on button "Publish" at bounding box center [934, 391] width 38 height 15
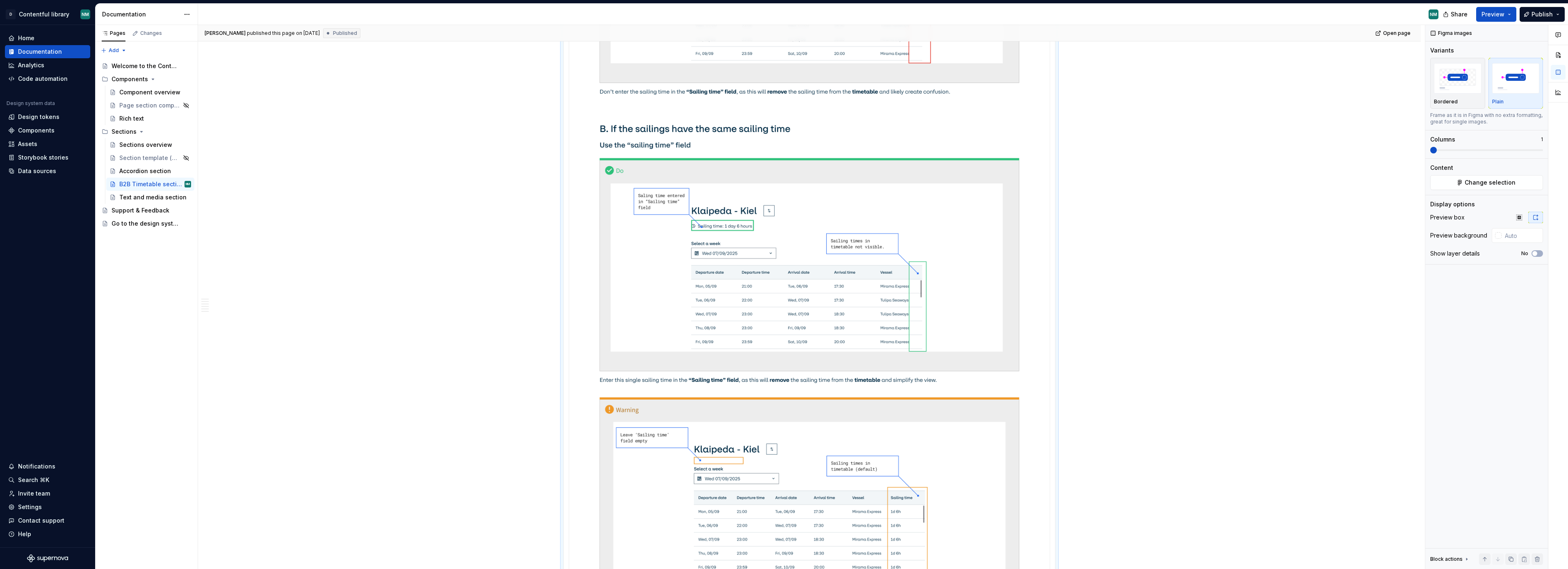
scroll to position [22229, 0]
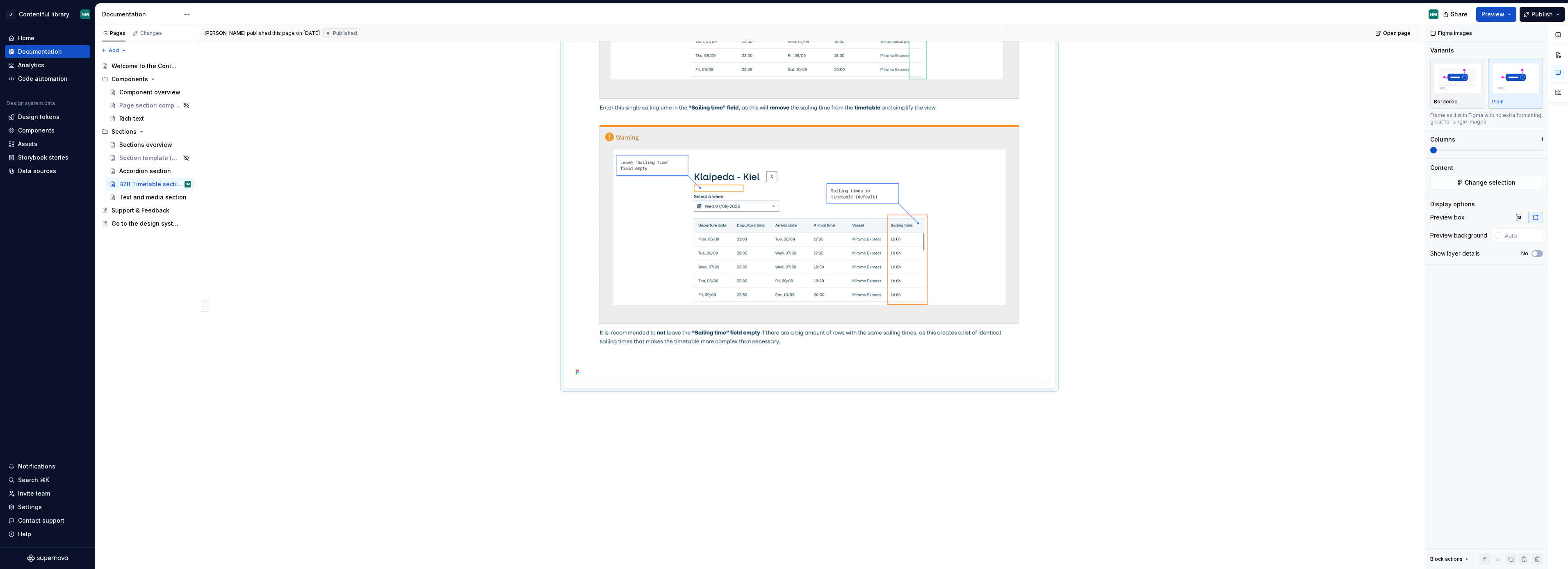
click at [1507, 185] on span "Change selection" at bounding box center [1490, 182] width 51 height 8
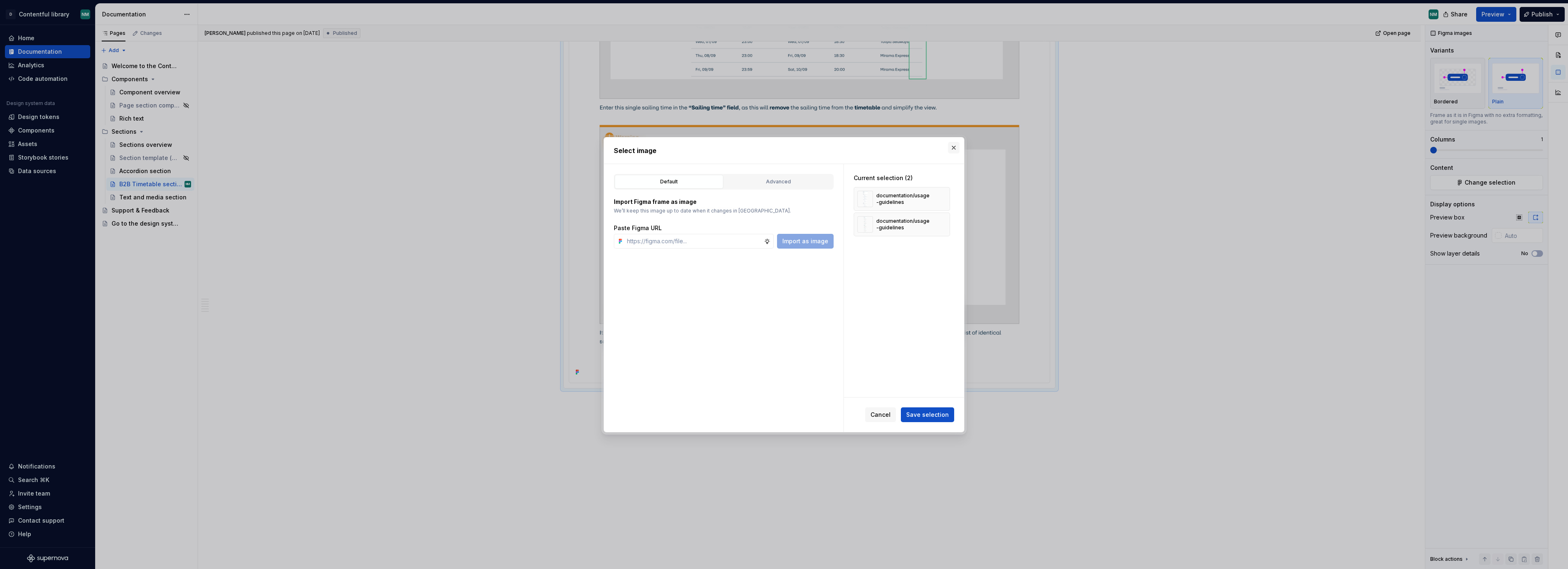
click at [953, 147] on button "button" at bounding box center [953, 147] width 12 height 12
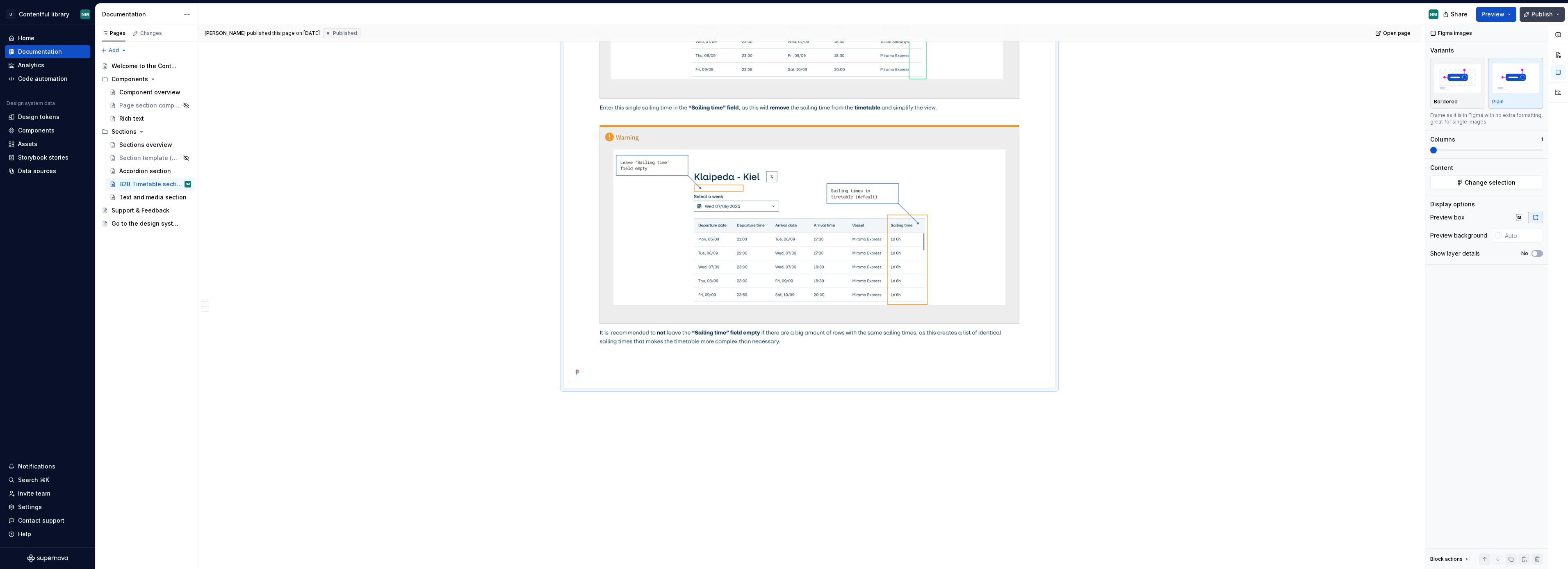
click at [1533, 13] on span "Publish" at bounding box center [1542, 14] width 21 height 8
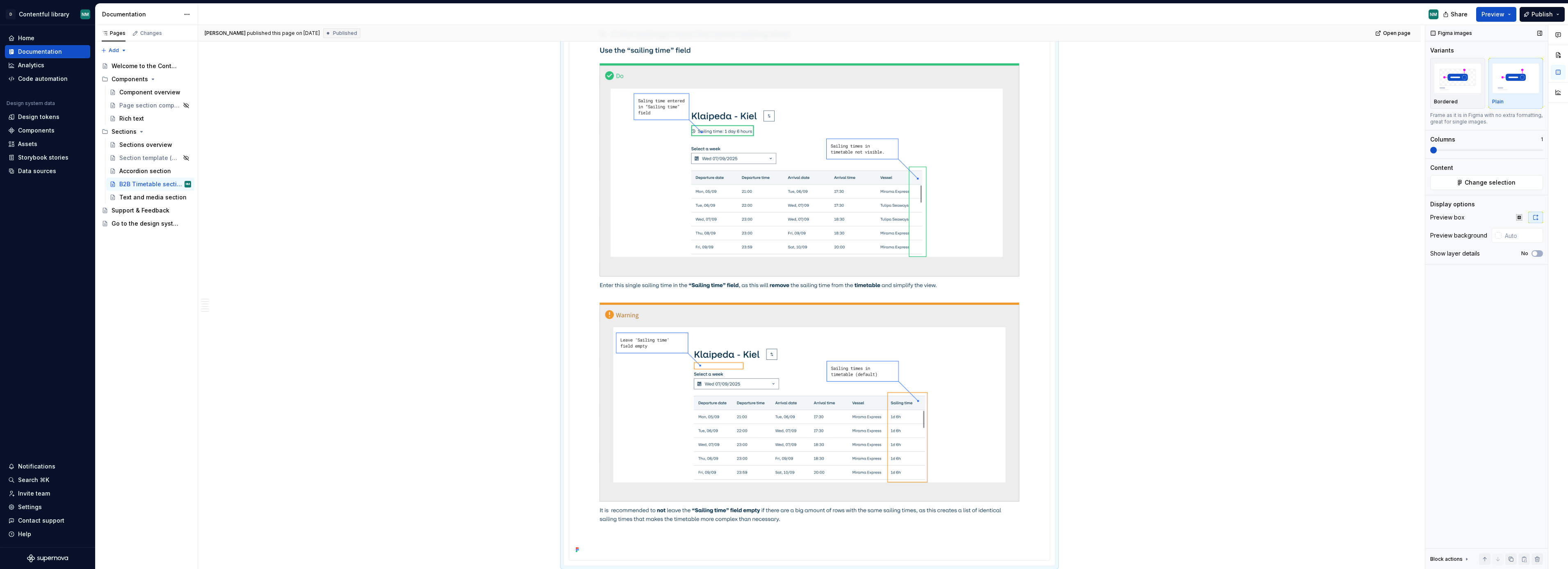
scroll to position [22057, 0]
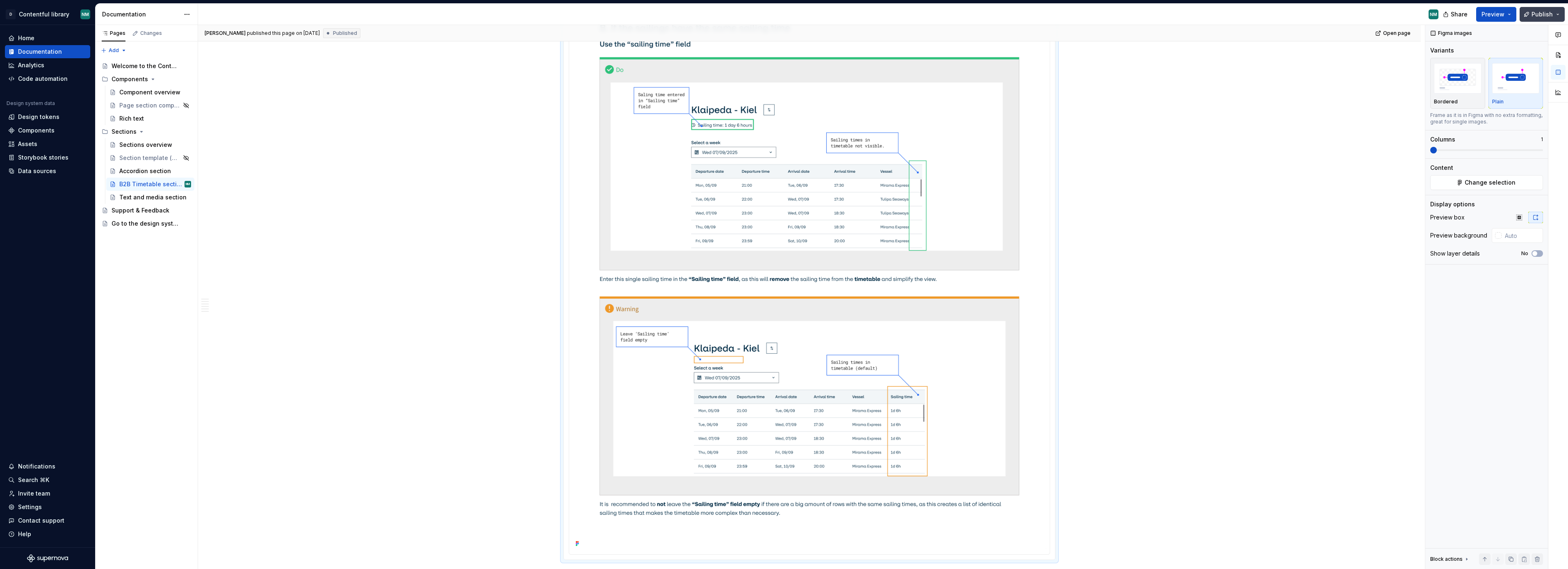
click at [1538, 12] on span "Publish" at bounding box center [1542, 14] width 21 height 8
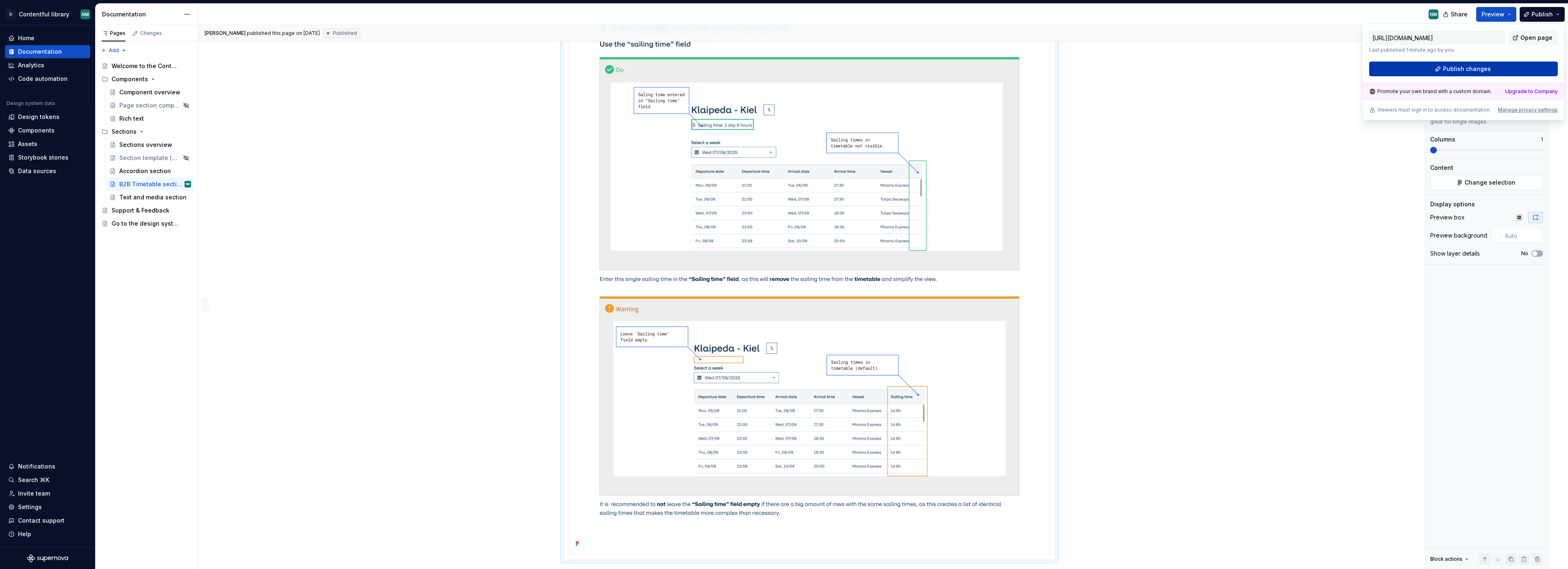
click at [1506, 67] on button "Publish changes" at bounding box center [1463, 69] width 189 height 15
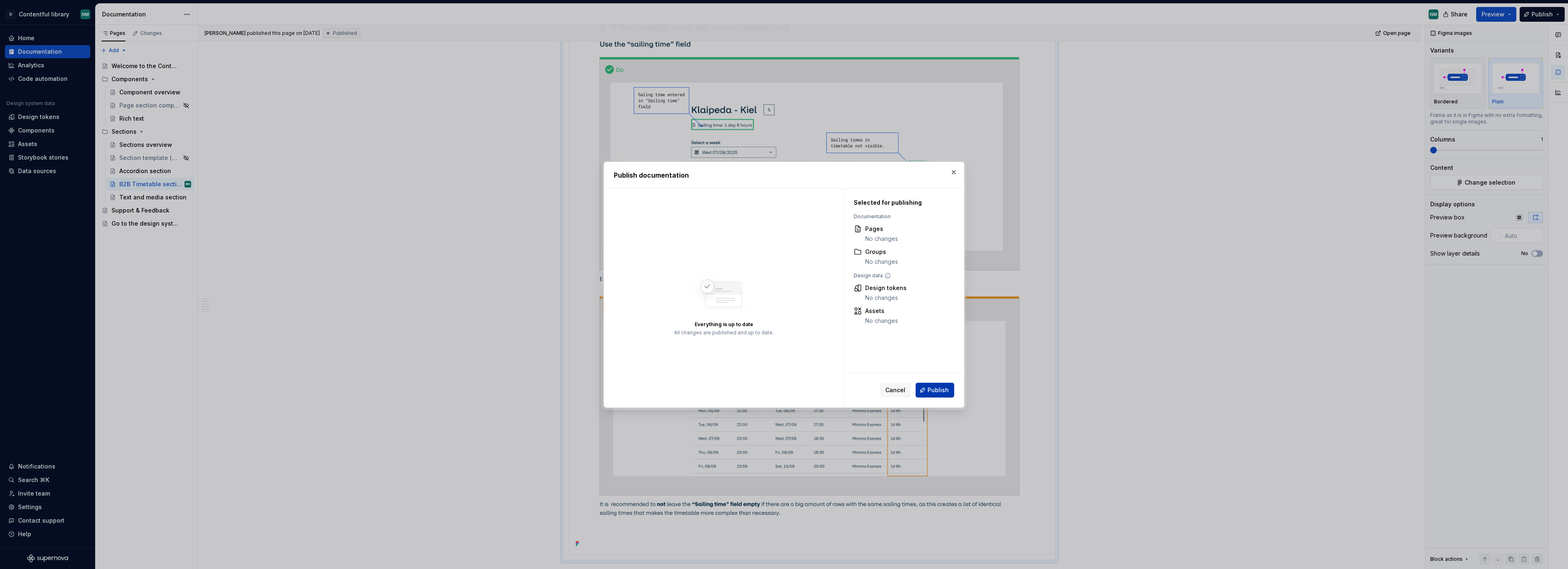
click at [940, 391] on span "Publish" at bounding box center [938, 390] width 21 height 8
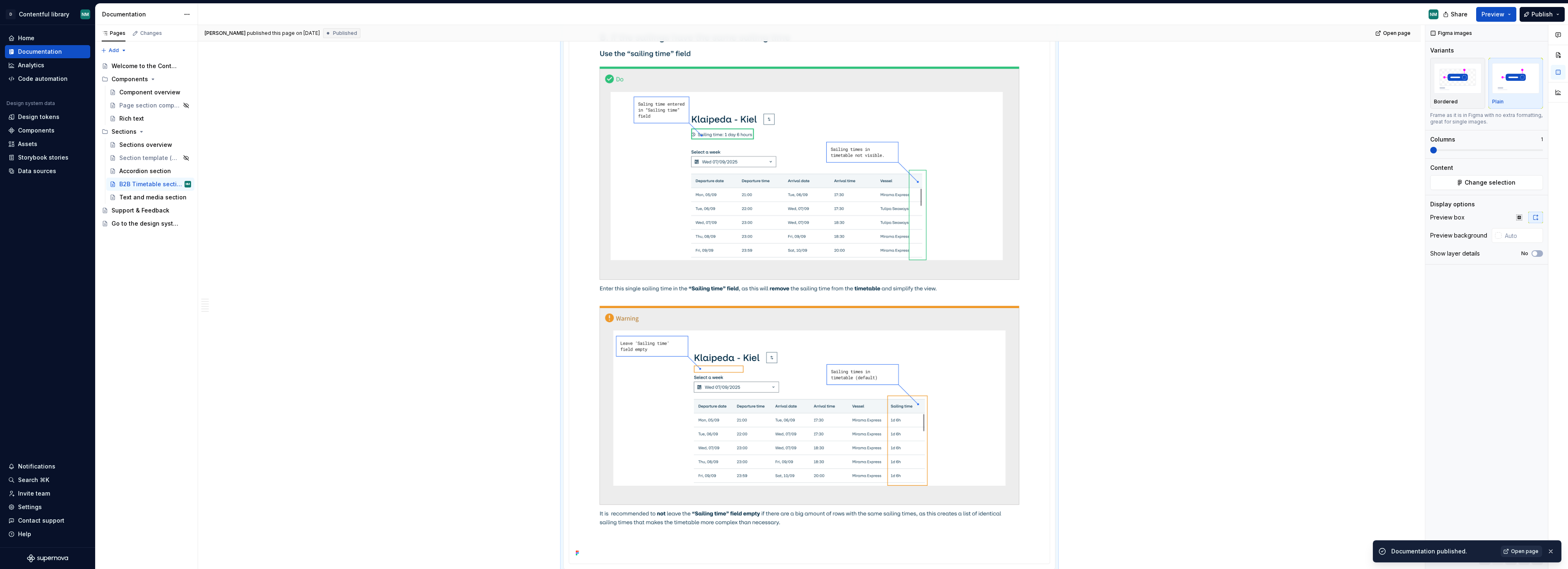
click at [1527, 553] on span "Open page" at bounding box center [1524, 551] width 27 height 7
type textarea "*"
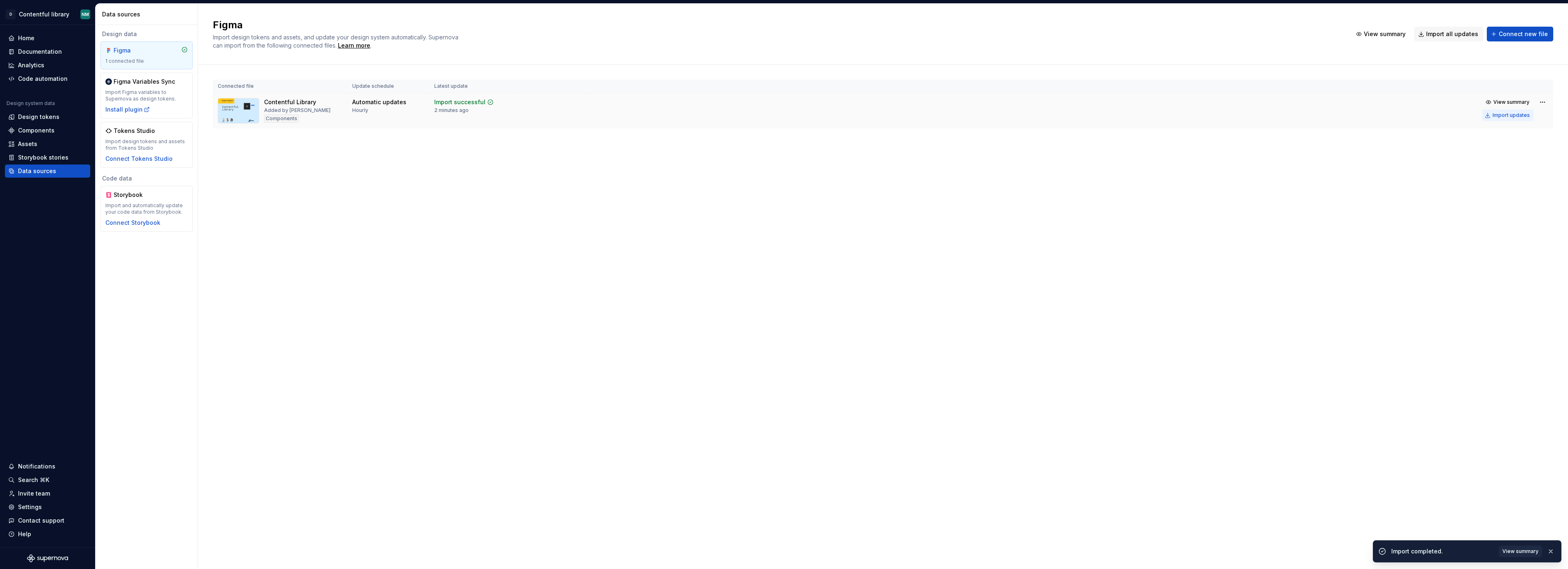
click at [1512, 117] on div "Import updates" at bounding box center [1511, 115] width 37 height 7
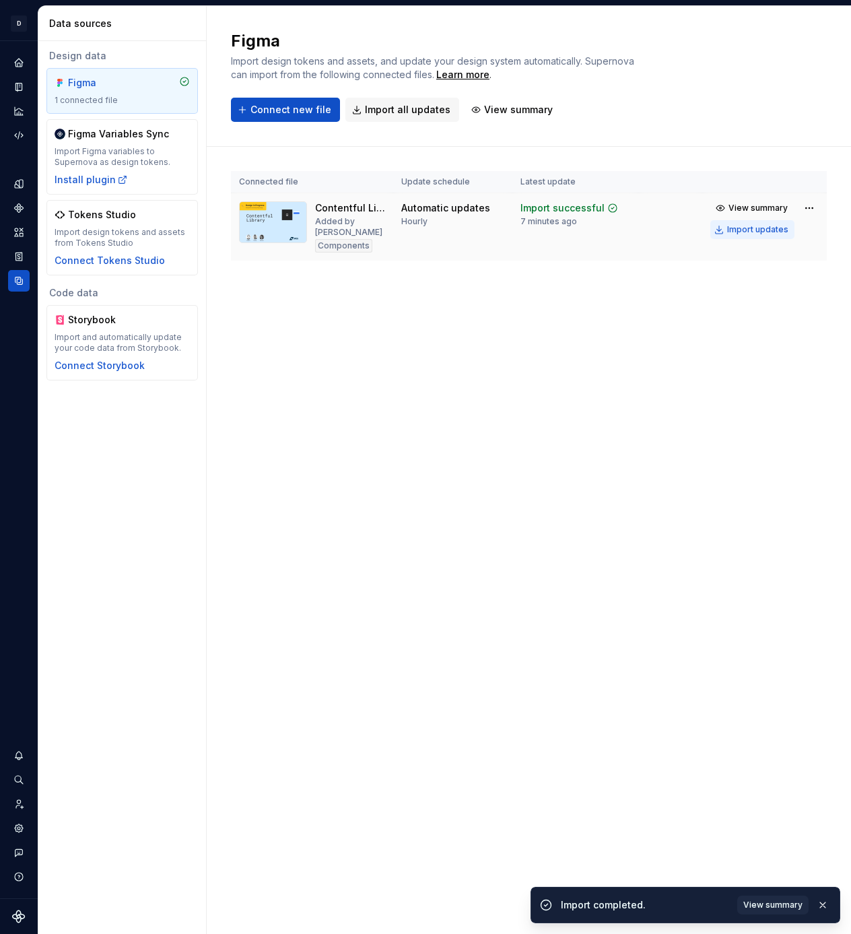
click at [771, 231] on div "Import updates" at bounding box center [758, 229] width 61 height 11
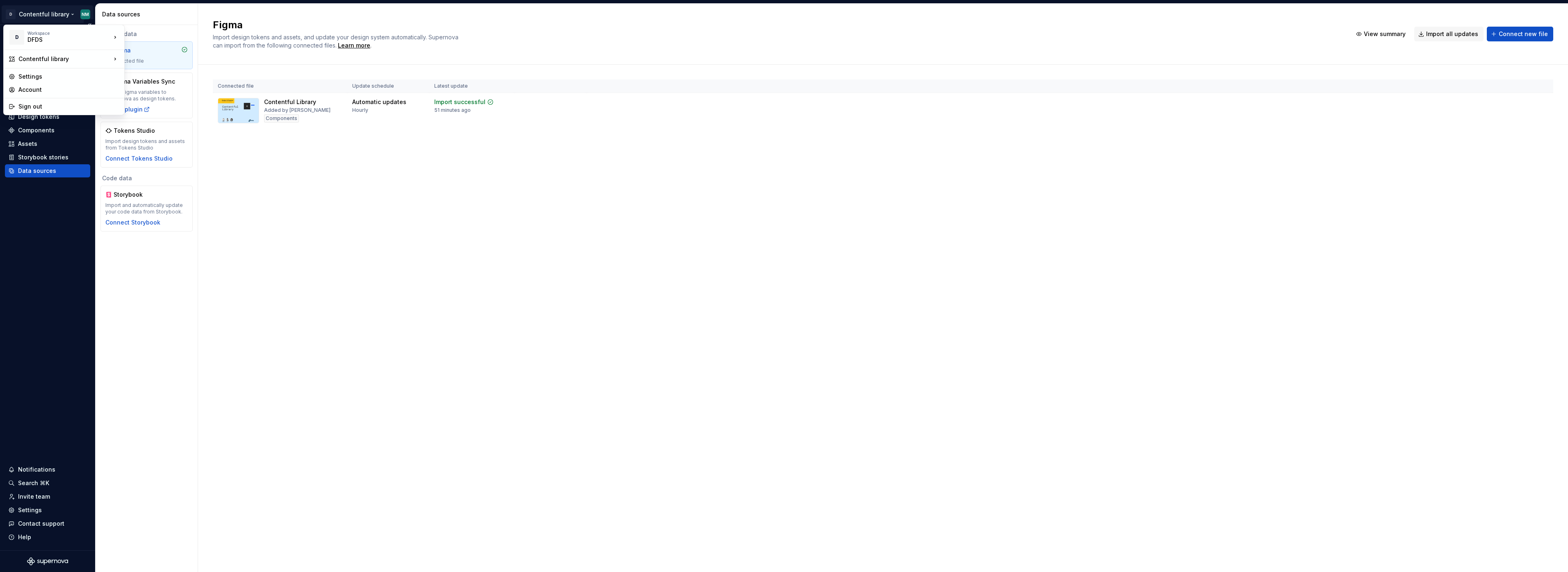
click at [66, 13] on html "D Contentful library NM Home Documentation Analytics Code automation Design sys…" at bounding box center [784, 286] width 1568 height 572
click at [192, 75] on div "DFDS Design System" at bounding box center [180, 74] width 85 height 8
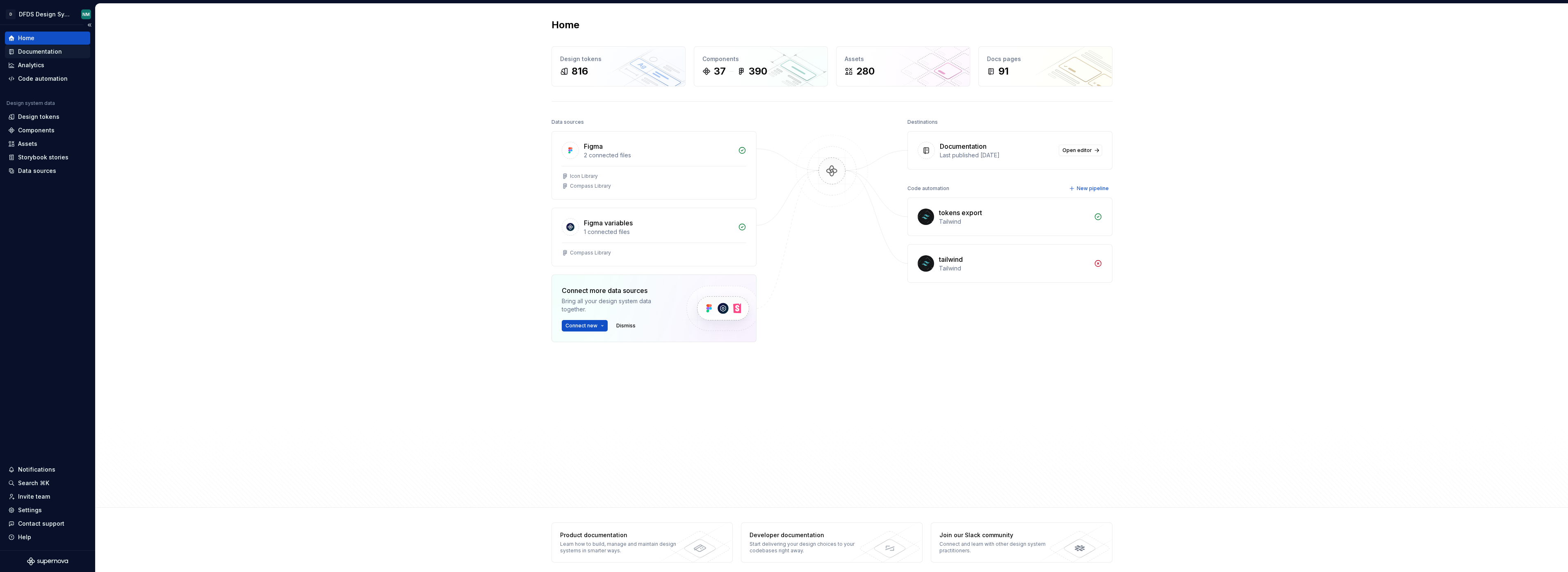
click at [44, 53] on div "Documentation" at bounding box center [40, 51] width 44 height 8
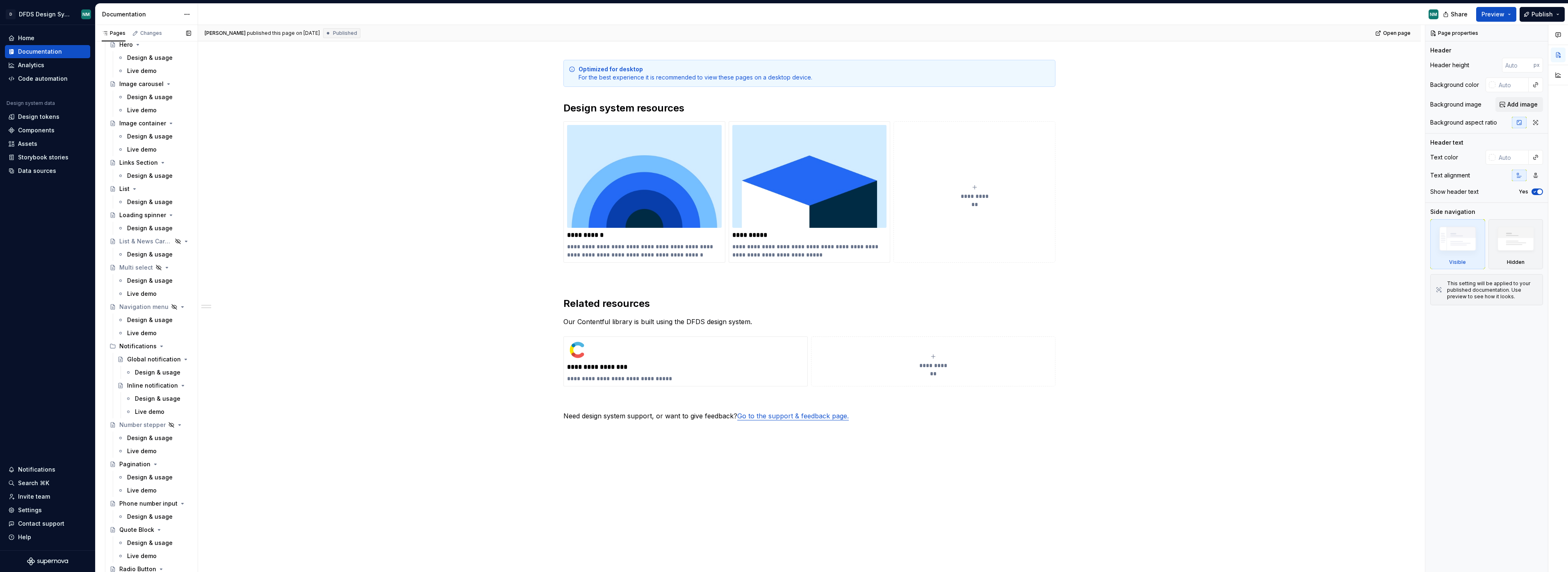
scroll to position [1334, 0]
click at [153, 542] on div "Support & feedback" at bounding box center [139, 541] width 55 height 8
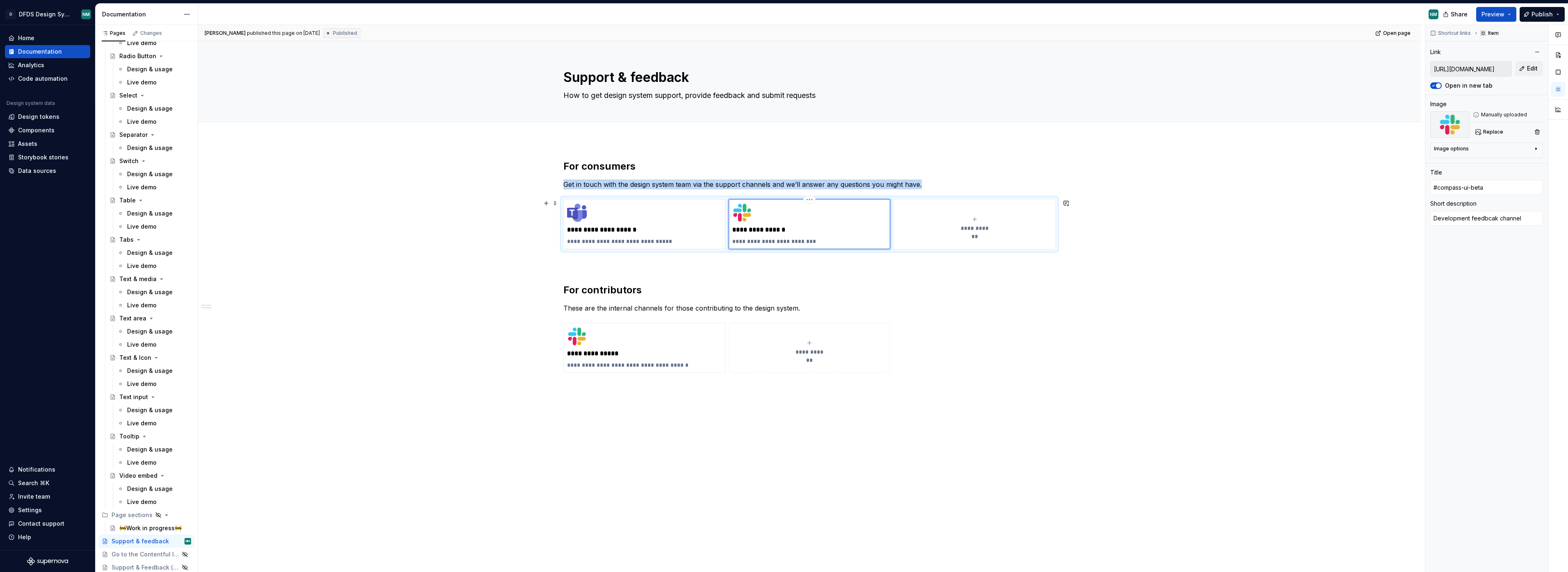
click at [842, 237] on div "**********" at bounding box center [810, 224] width 155 height 43
click at [791, 244] on p "**********" at bounding box center [810, 241] width 155 height 8
type textarea "*"
type textarea "Development feedbak channel"
type textarea "*"
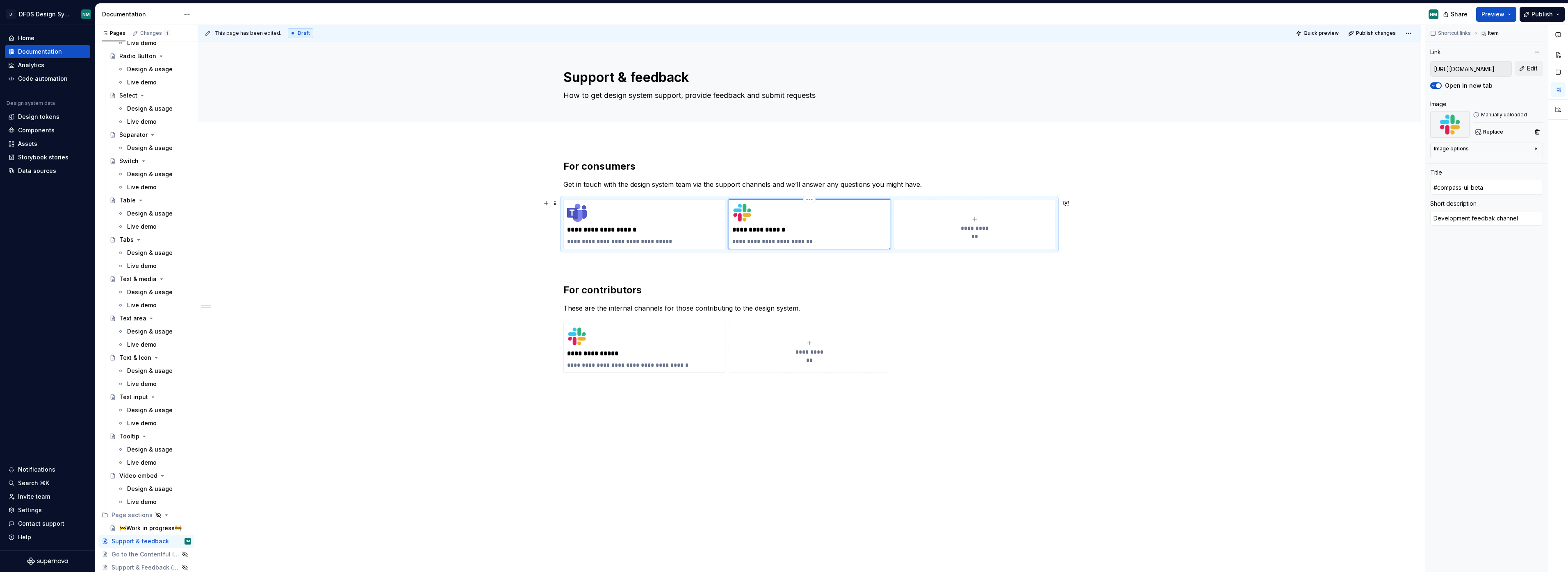
type textarea "Development feedback channel"
click at [802, 218] on div "**********" at bounding box center [810, 224] width 155 height 43
click at [1528, 67] on span "Edit" at bounding box center [1533, 68] width 11 height 8
type textarea "*"
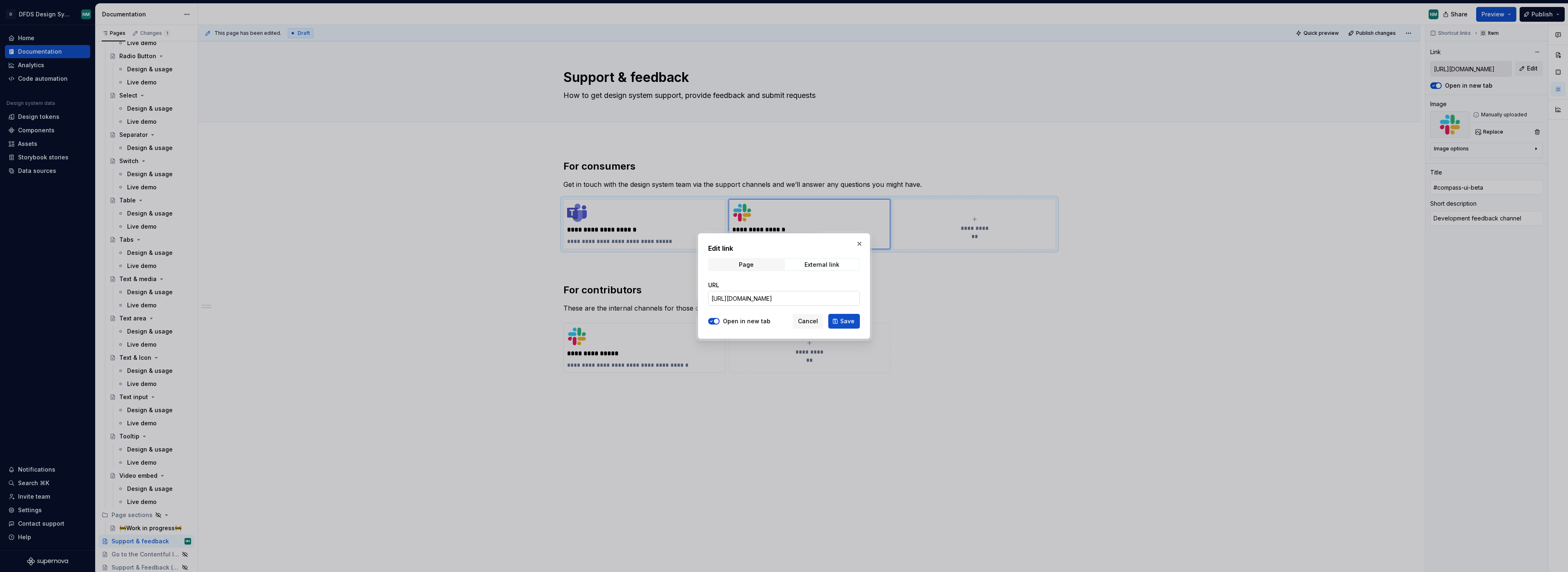
click at [826, 299] on input "https://dfds.slack.com/archives/C07Q6RLAARG" at bounding box center [783, 298] width 152 height 15
paste input "U265SPST"
type input "https://dfds.slack.com/archives/C07U265SPST"
click at [847, 324] on span "Save" at bounding box center [847, 321] width 15 height 8
type textarea "*"
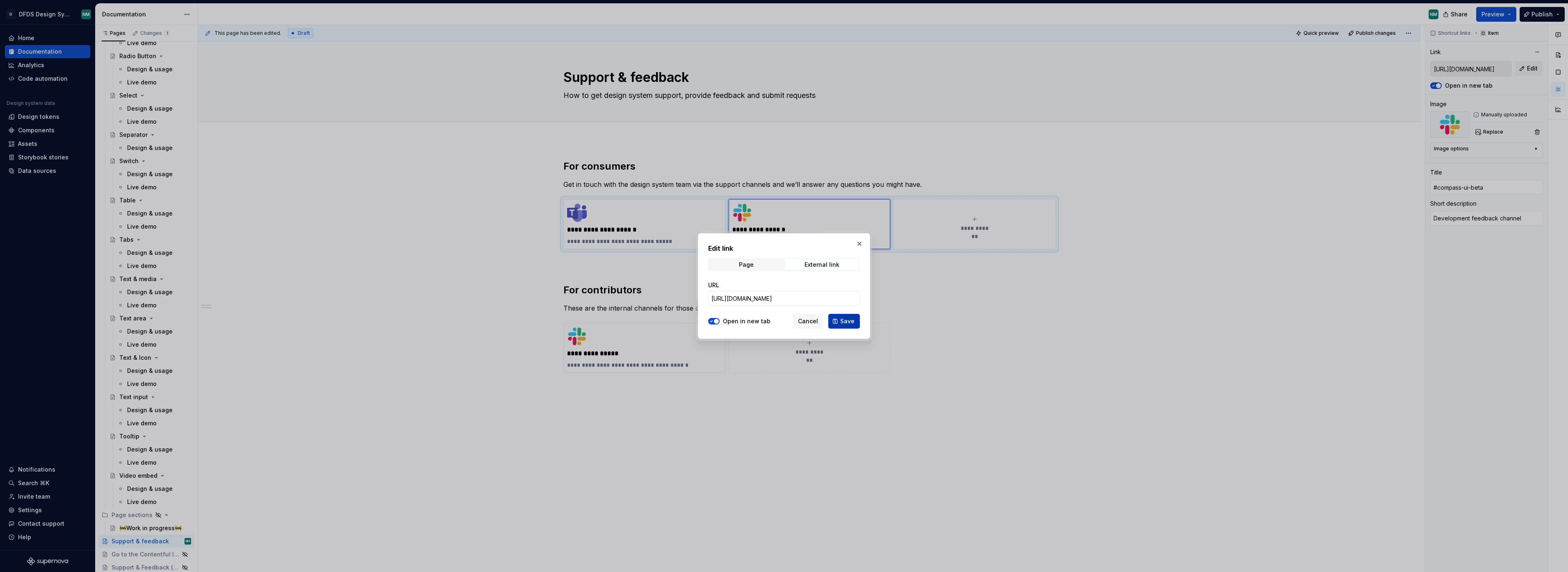
type input "https://dfds.slack.com/archives/C07U265SPST"
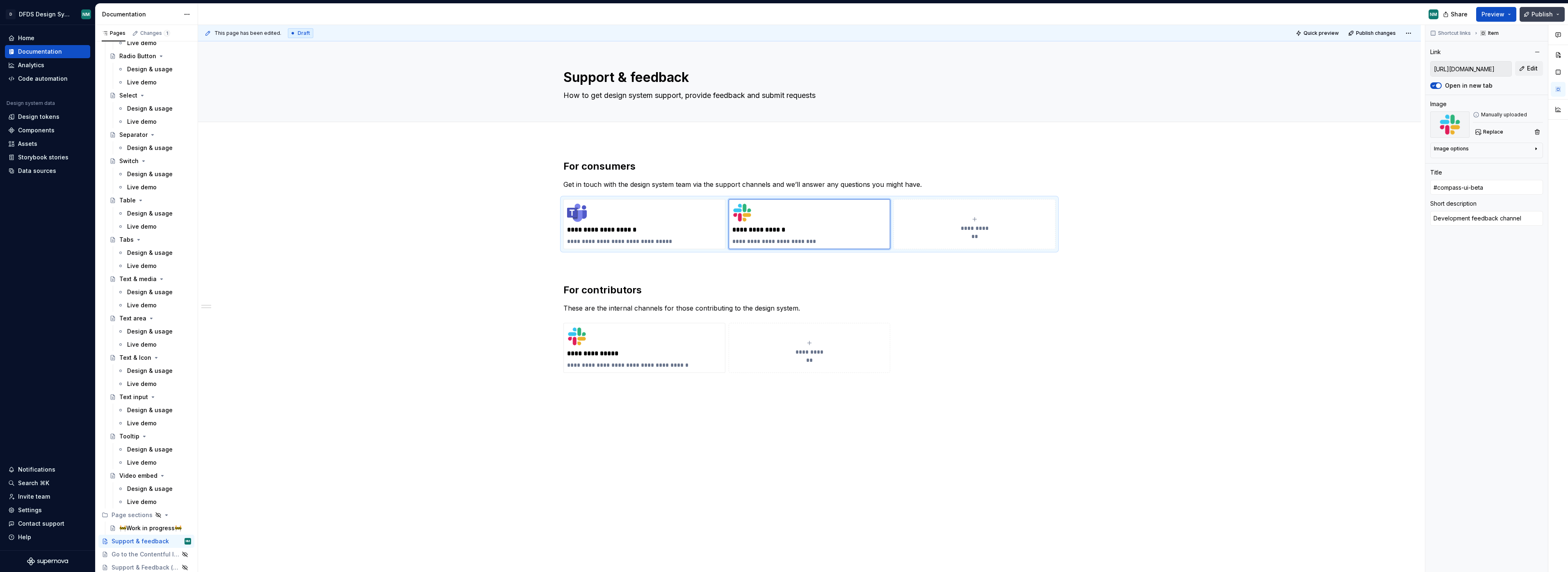
click at [1537, 19] on button "Publish" at bounding box center [1542, 14] width 45 height 15
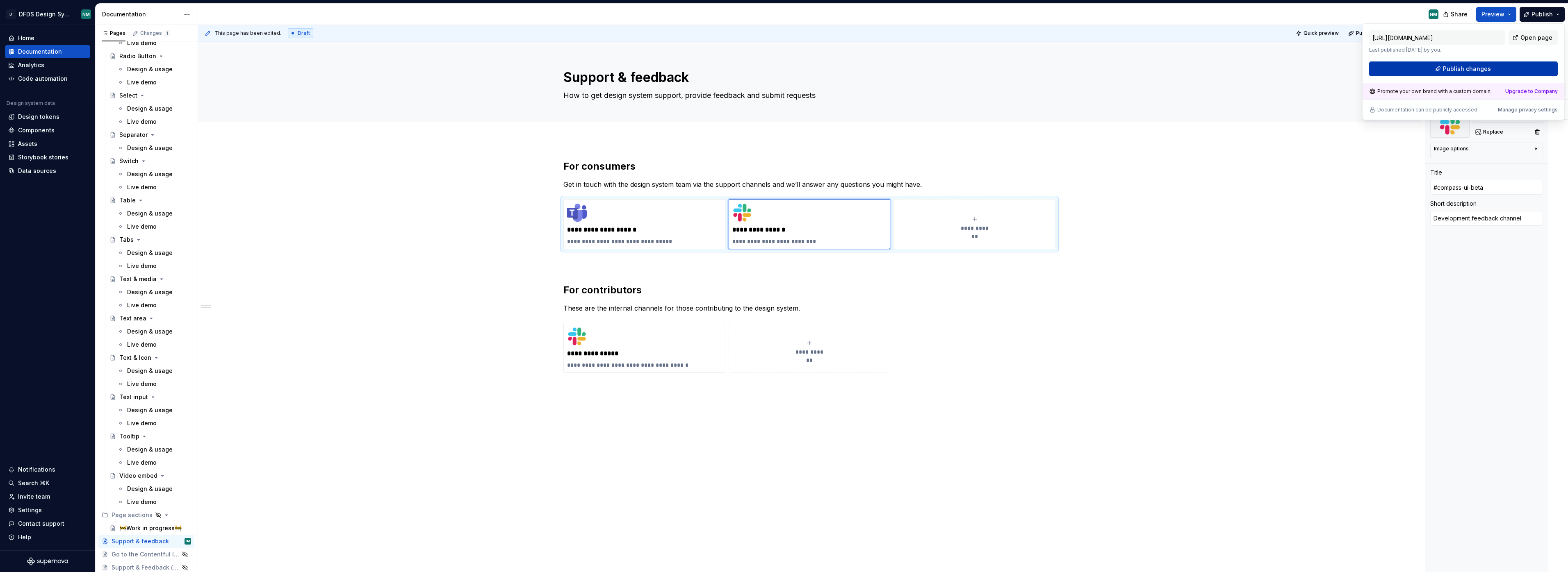
click at [1481, 72] on span "Publish changes" at bounding box center [1467, 68] width 48 height 8
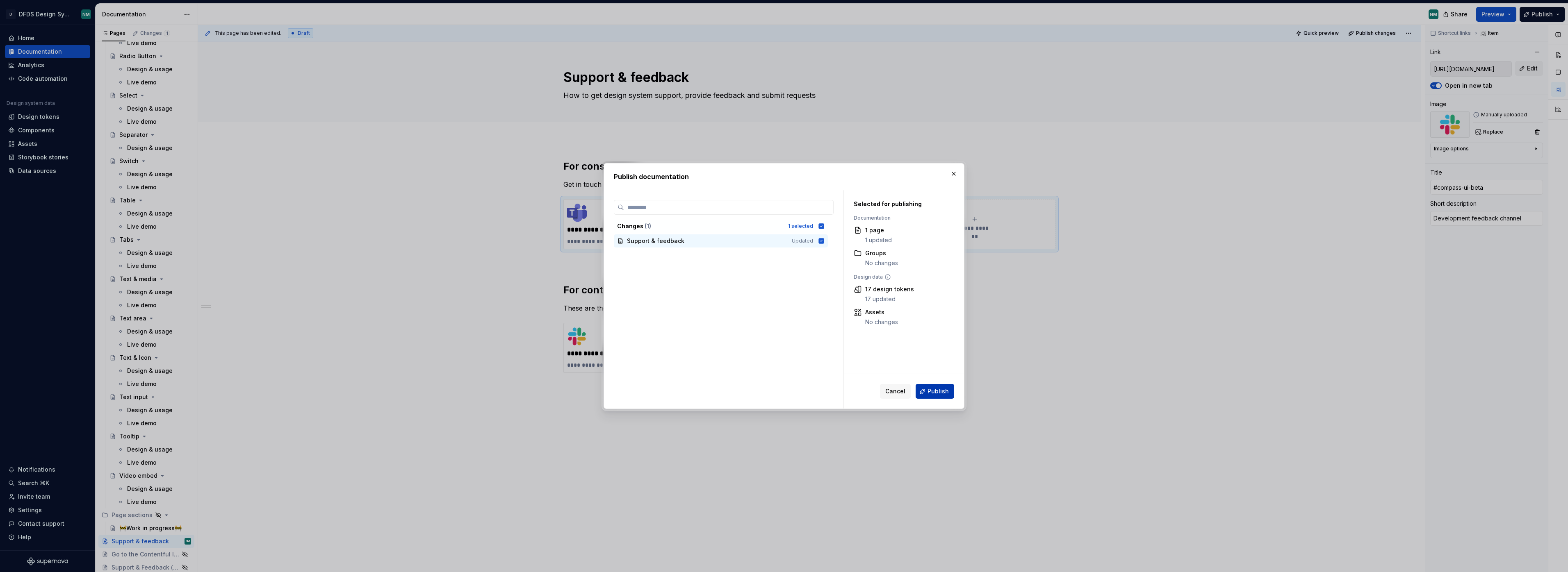
click at [939, 392] on span "Publish" at bounding box center [938, 391] width 21 height 8
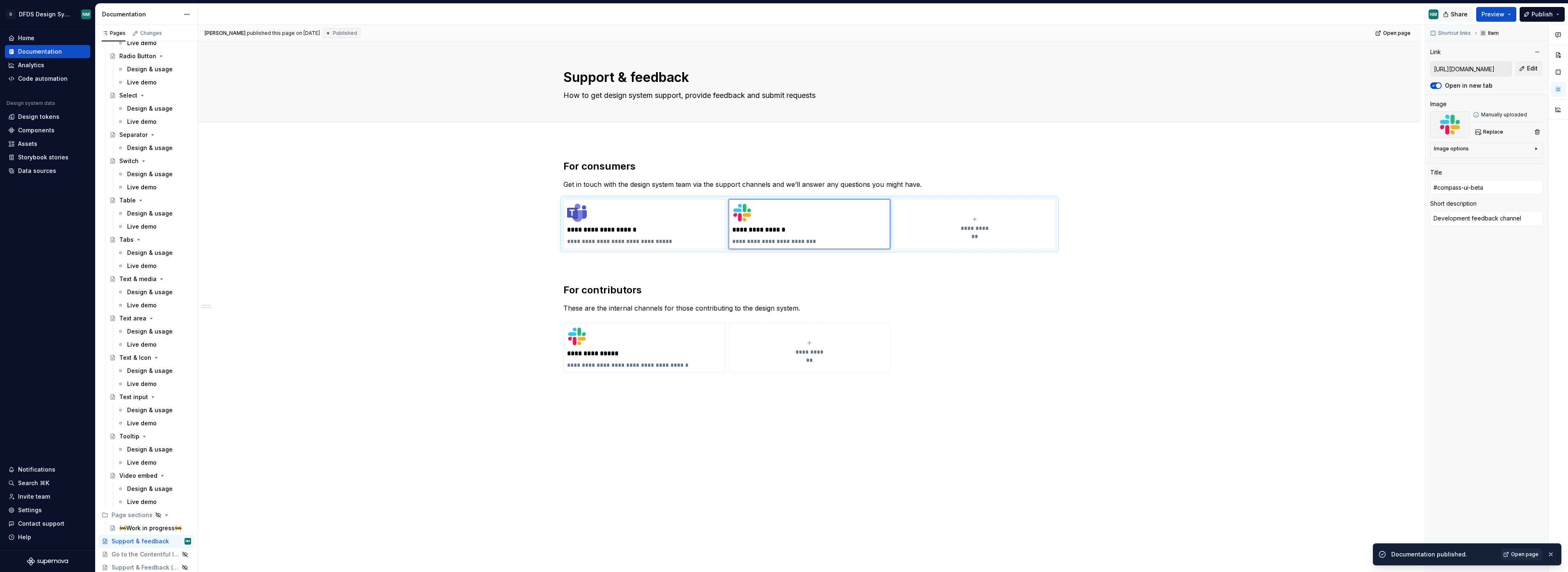
click at [1449, 16] on button "Share" at bounding box center [1456, 14] width 34 height 15
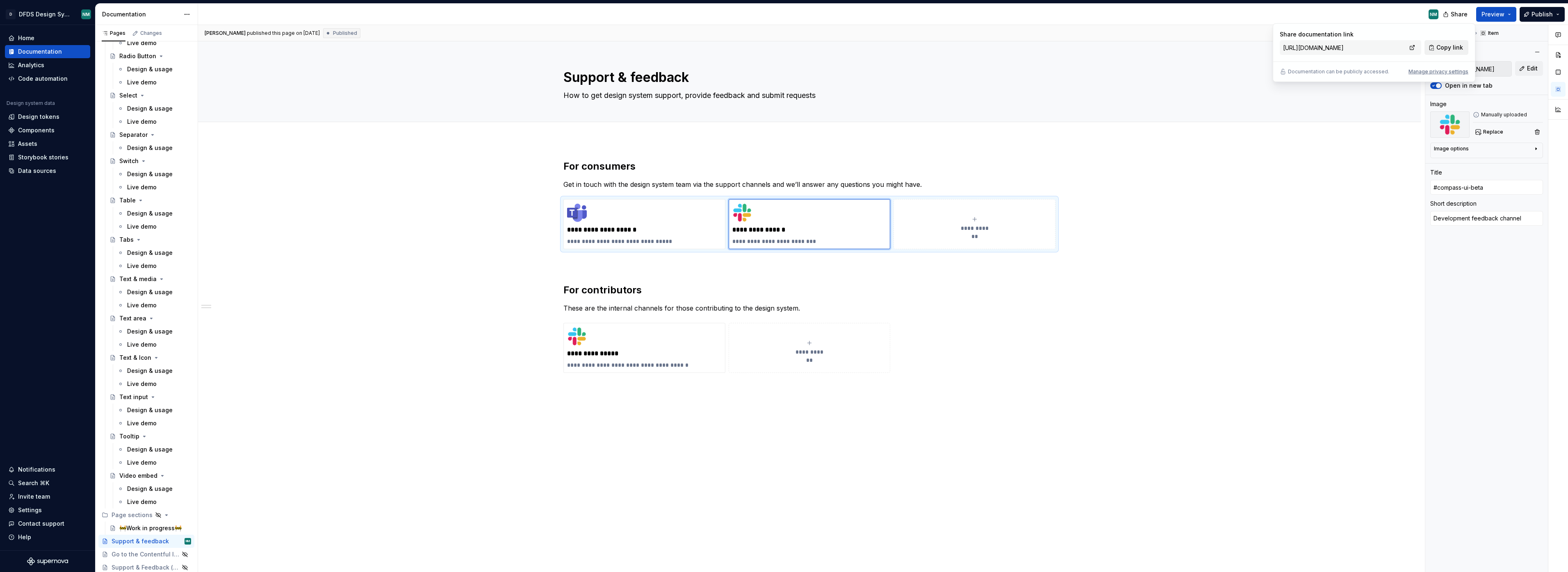
drag, startPoint x: 1450, startPoint y: 50, endPoint x: 1448, endPoint y: 40, distance: 10.2
click at [1450, 50] on span "Copy link" at bounding box center [1450, 47] width 27 height 8
type textarea "*"
click at [1175, 184] on div "**********" at bounding box center [809, 347] width 1223 height 414
